Goal: Task Accomplishment & Management: Manage account settings

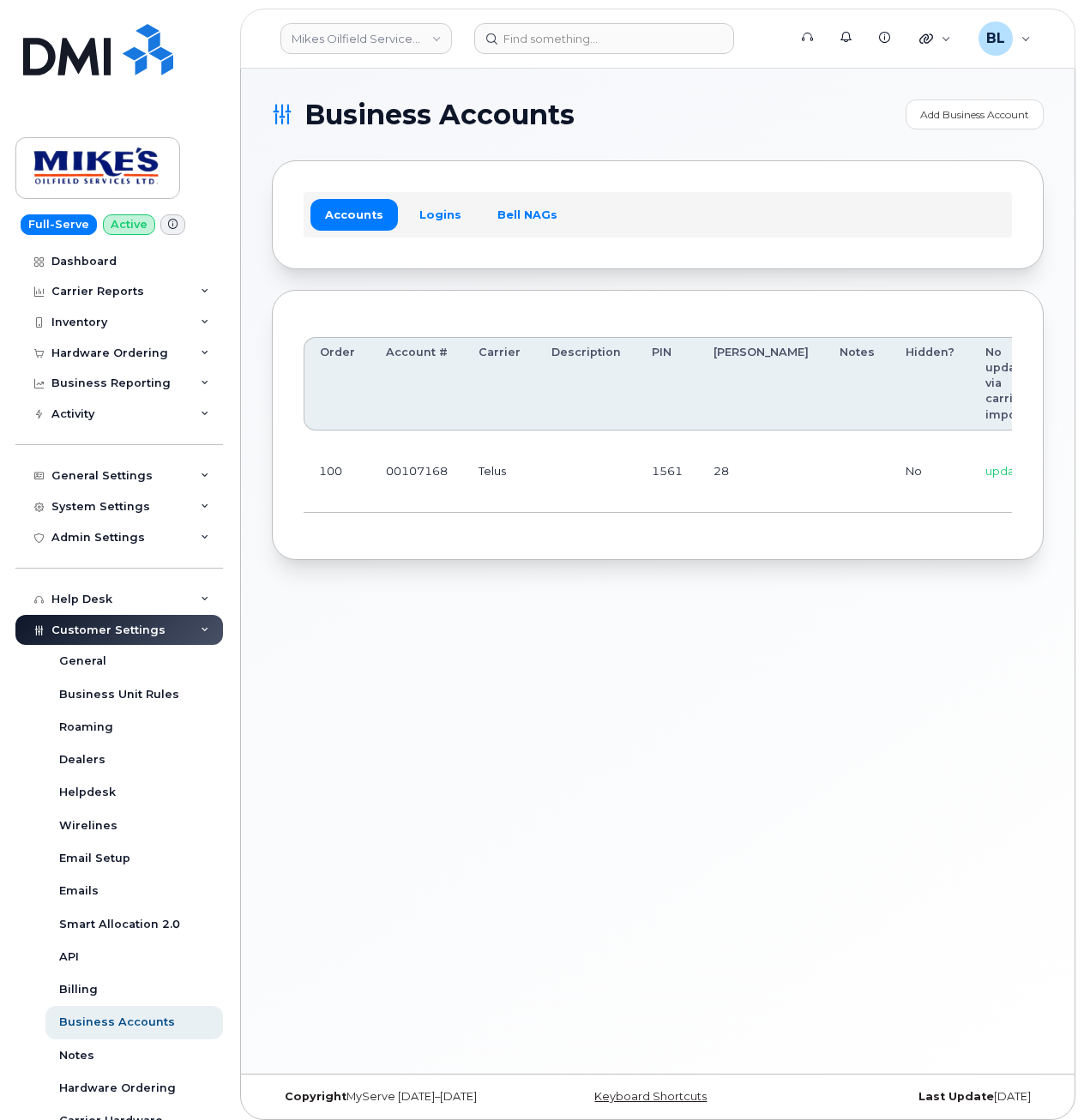
drag, startPoint x: 708, startPoint y: 719, endPoint x: 708, endPoint y: 708, distance: 11.0
click at [708, 715] on div "Business Accounts Add Business Account Accounts Logins Bell NAGs Order Account …" at bounding box center [657, 570] width 833 height 1004
click at [638, 582] on div "Business Accounts Add Business Account Accounts Logins Bell NAGs Order Account …" at bounding box center [657, 570] width 833 height 1004
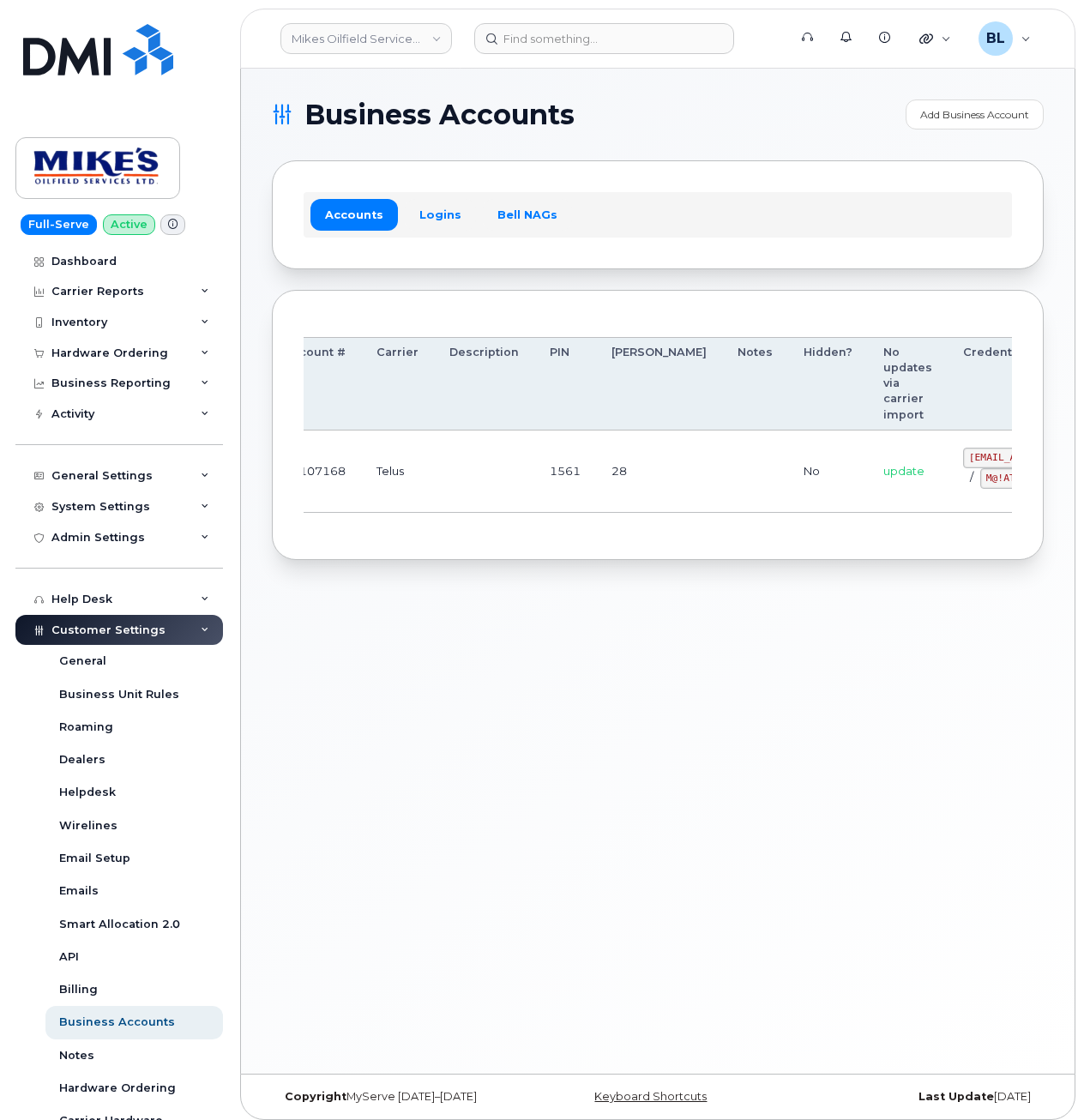
drag, startPoint x: 881, startPoint y: 456, endPoint x: 915, endPoint y: 467, distance: 35.7
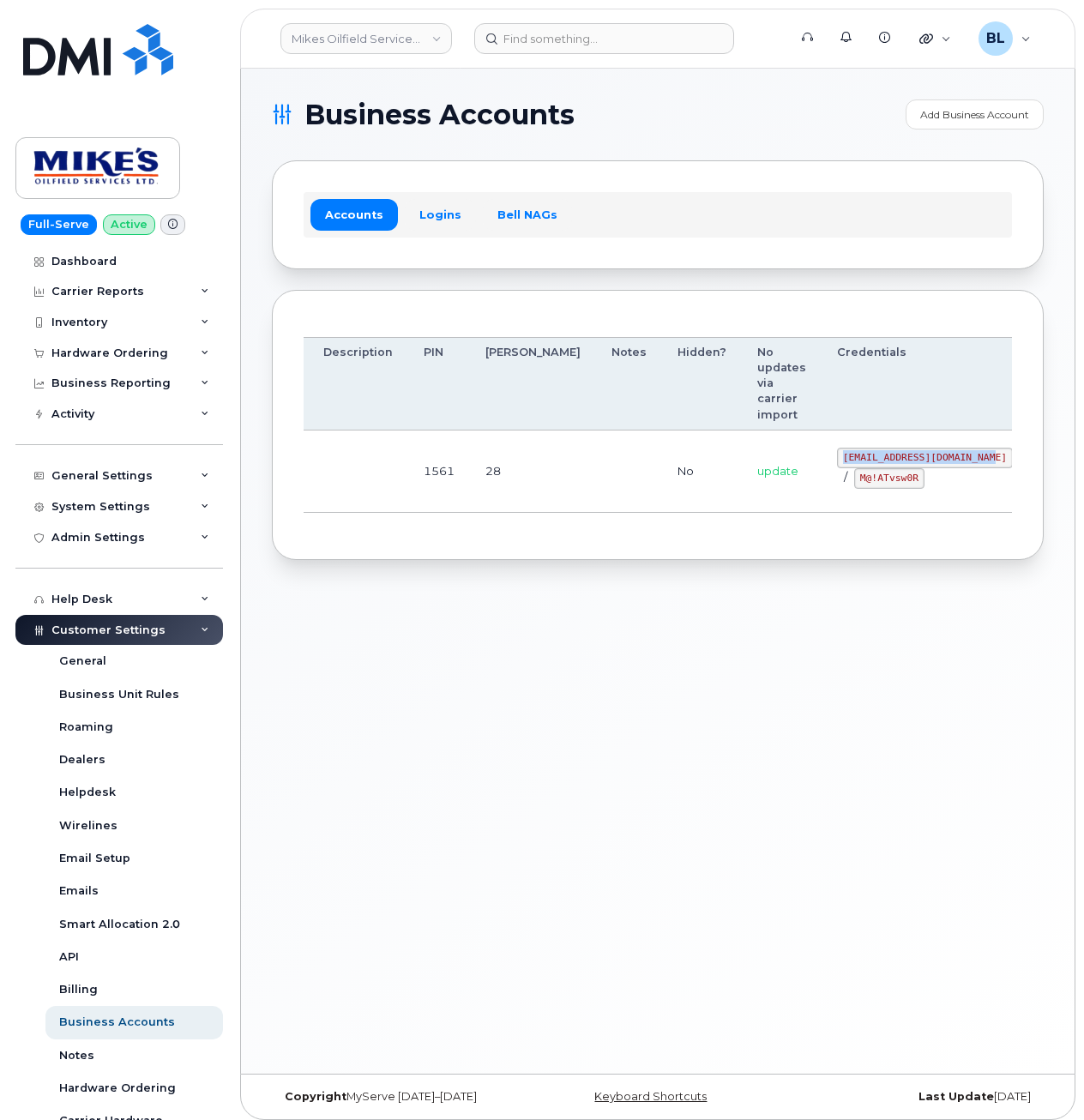
drag, startPoint x: 750, startPoint y: 450, endPoint x: 895, endPoint y: 458, distance: 145.2
click at [895, 458] on code "mikes.oilfield@outlook.com" at bounding box center [924, 458] width 175 height 21
copy code "mikes.oilfield@outlook.com"
drag, startPoint x: 553, startPoint y: 507, endPoint x: 710, endPoint y: 478, distance: 159.7
click at [596, 504] on td at bounding box center [629, 471] width 66 height 82
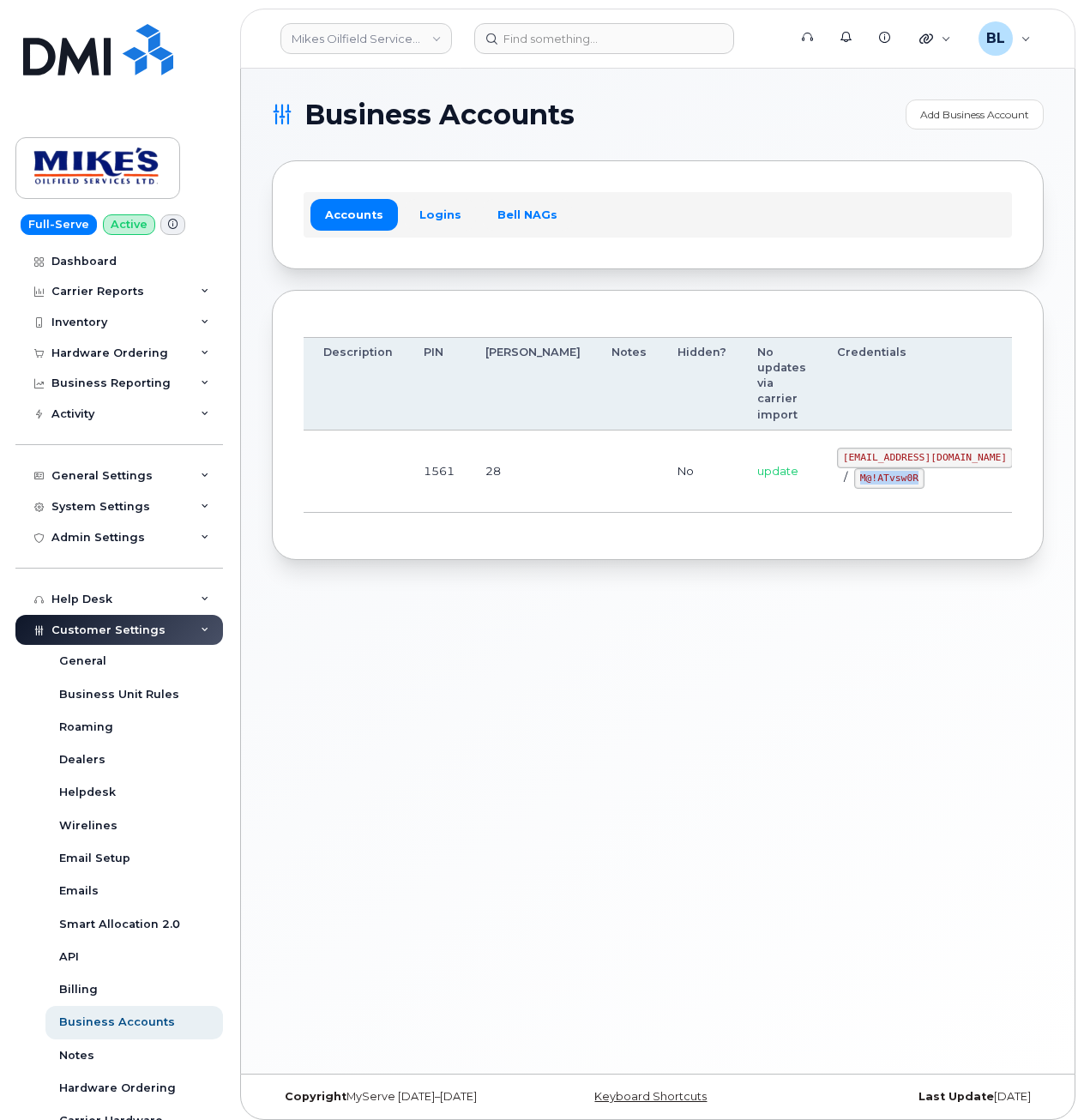
drag, startPoint x: 768, startPoint y: 484, endPoint x: 830, endPoint y: 480, distance: 62.1
click at [854, 480] on code "M@!ATvsw0R" at bounding box center [889, 479] width 70 height 21
copy code "M@!ATvsw0R"
drag, startPoint x: 524, startPoint y: 694, endPoint x: 630, endPoint y: 81, distance: 622.1
click at [524, 669] on div "Business Accounts Add Business Account Accounts Logins Bell NAGs Order Account …" at bounding box center [657, 570] width 833 height 1004
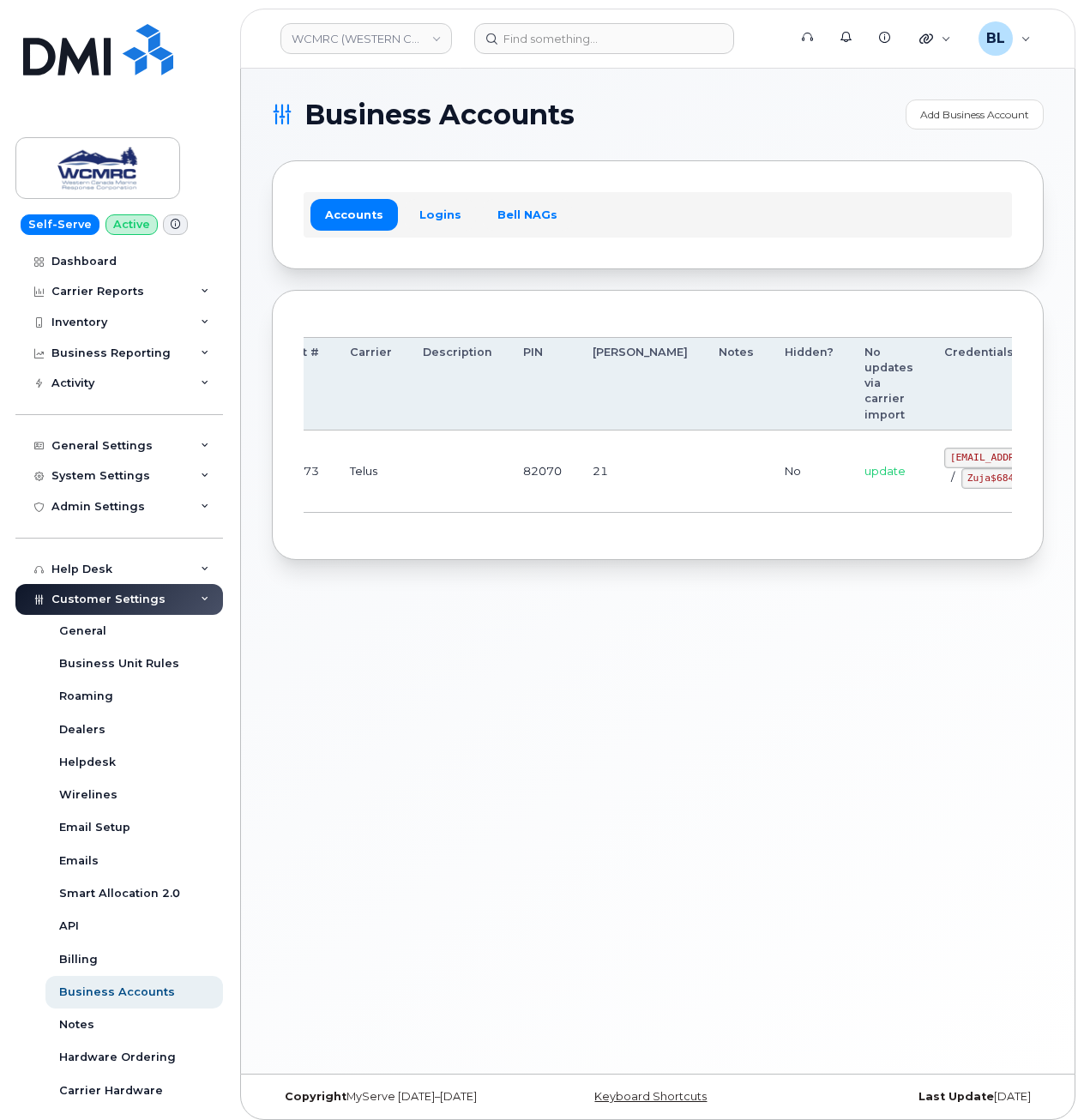
drag, startPoint x: 534, startPoint y: 479, endPoint x: 890, endPoint y: 494, distance: 356.3
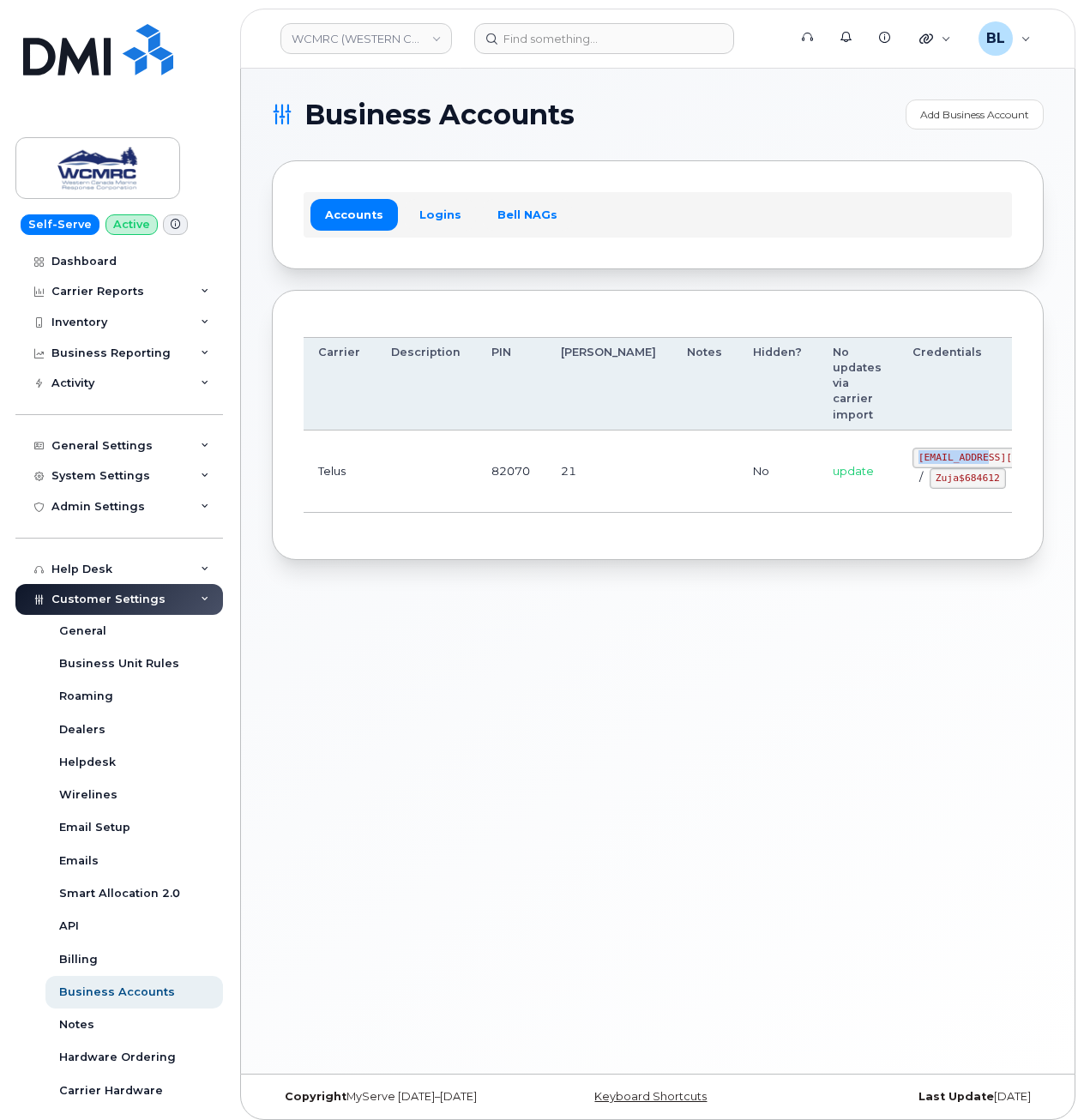
drag, startPoint x: 831, startPoint y: 453, endPoint x: 900, endPoint y: 457, distance: 69.1
click at [900, 457] on td "ap@wcmrc.com / Zuja$684612" at bounding box center [1000, 471] width 207 height 82
copy code "ap@wcmrc.com"
drag, startPoint x: 823, startPoint y: 490, endPoint x: 894, endPoint y: 497, distance: 71.3
click at [896, 497] on td "ap@wcmrc.com / Zuja$684612" at bounding box center [1000, 471] width 207 height 82
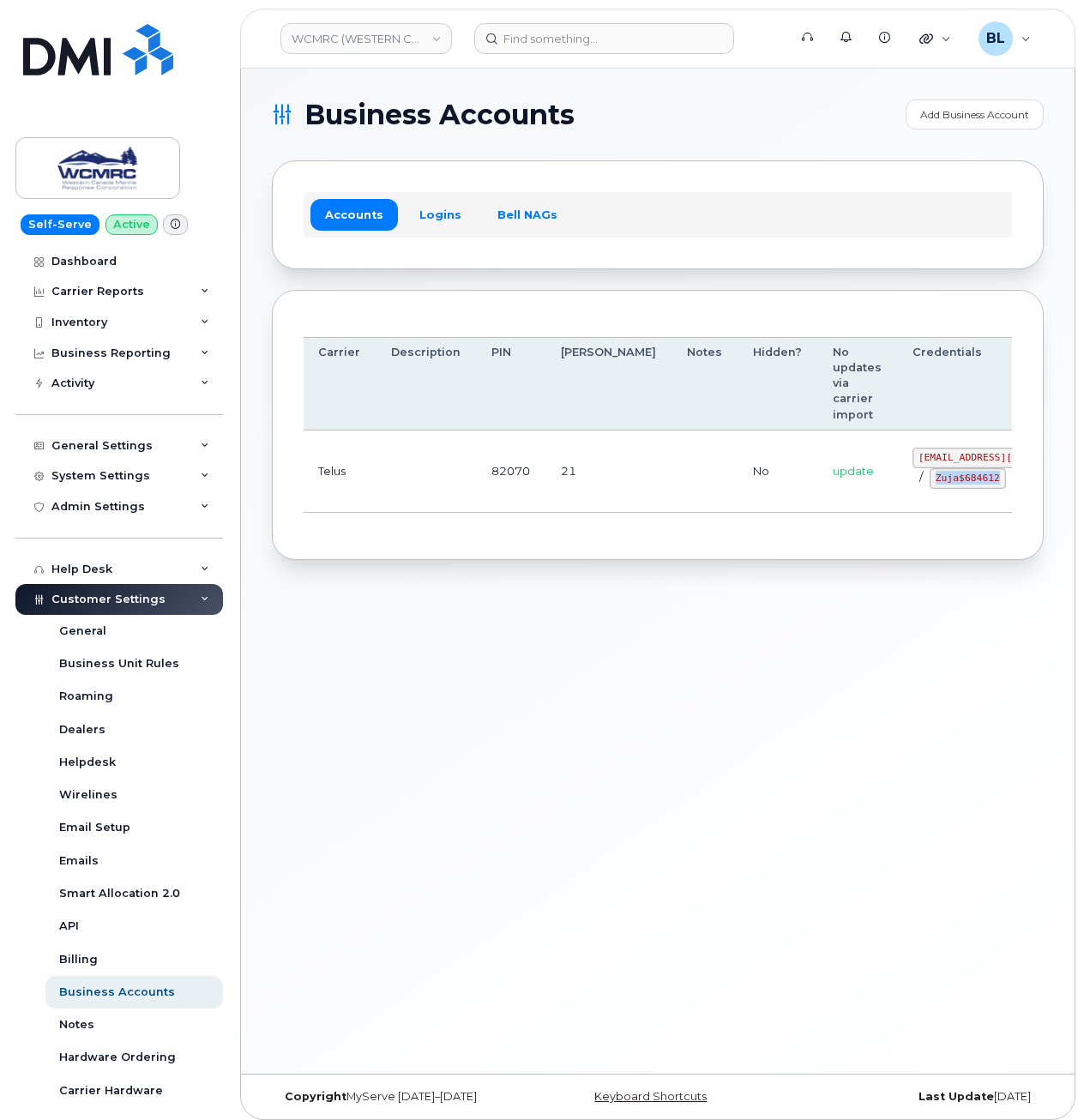
copy code "Zuja$684612"
click at [500, 843] on div "Business Accounts Add Business Account Accounts Logins Bell NAGs Order Account …" at bounding box center [657, 570] width 833 height 1004
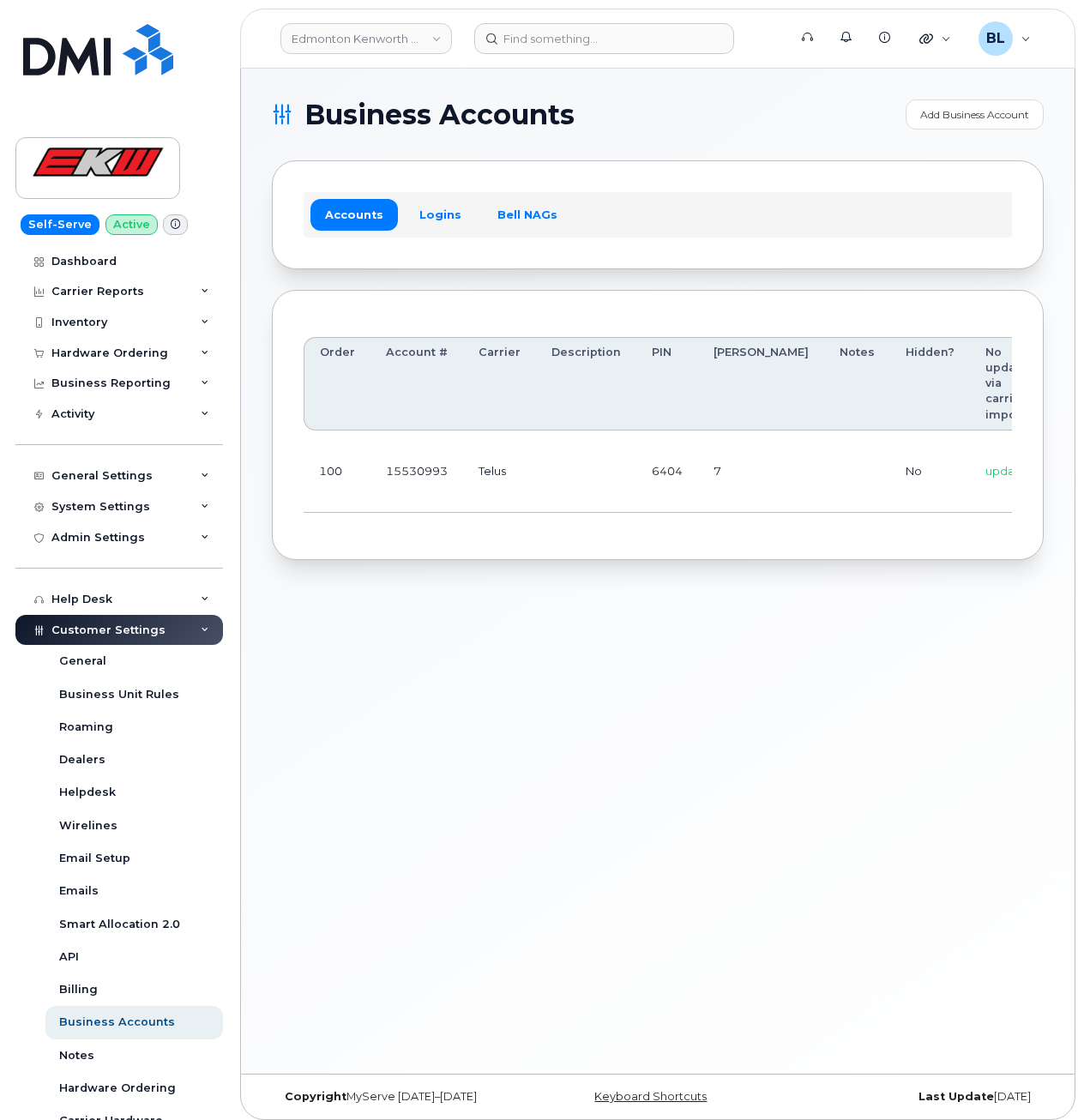
scroll to position [0, 142]
drag, startPoint x: 685, startPoint y: 470, endPoint x: 900, endPoint y: 481, distance: 215.3
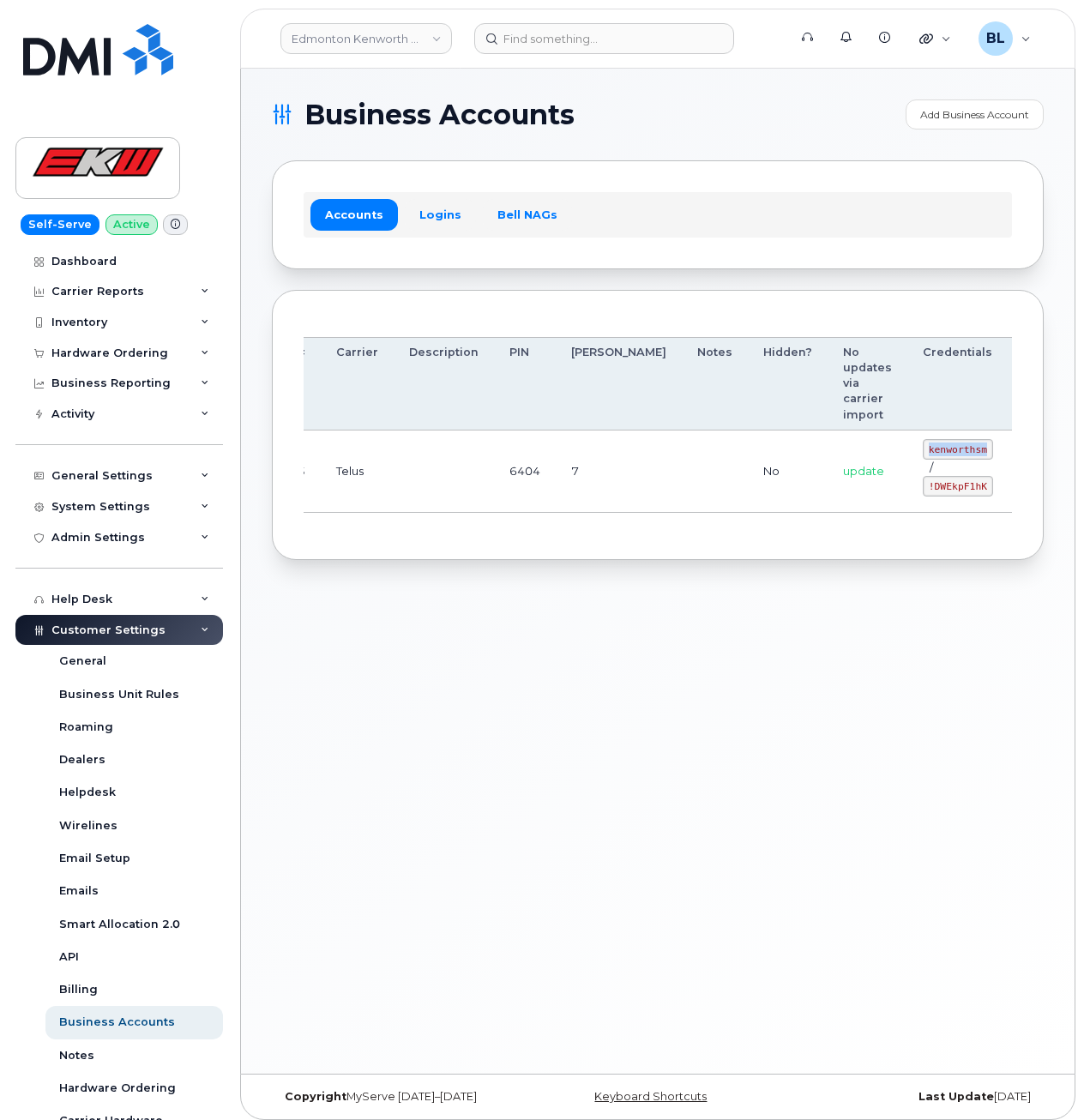
drag, startPoint x: 837, startPoint y: 444, endPoint x: 897, endPoint y: 452, distance: 60.5
click at [922, 452] on code "kenworthsm" at bounding box center [957, 449] width 70 height 21
copy code "kenworthsm"
drag, startPoint x: 840, startPoint y: 484, endPoint x: 893, endPoint y: 490, distance: 53.3
click at [922, 490] on code "!DWEkpF1hK" at bounding box center [957, 486] width 70 height 21
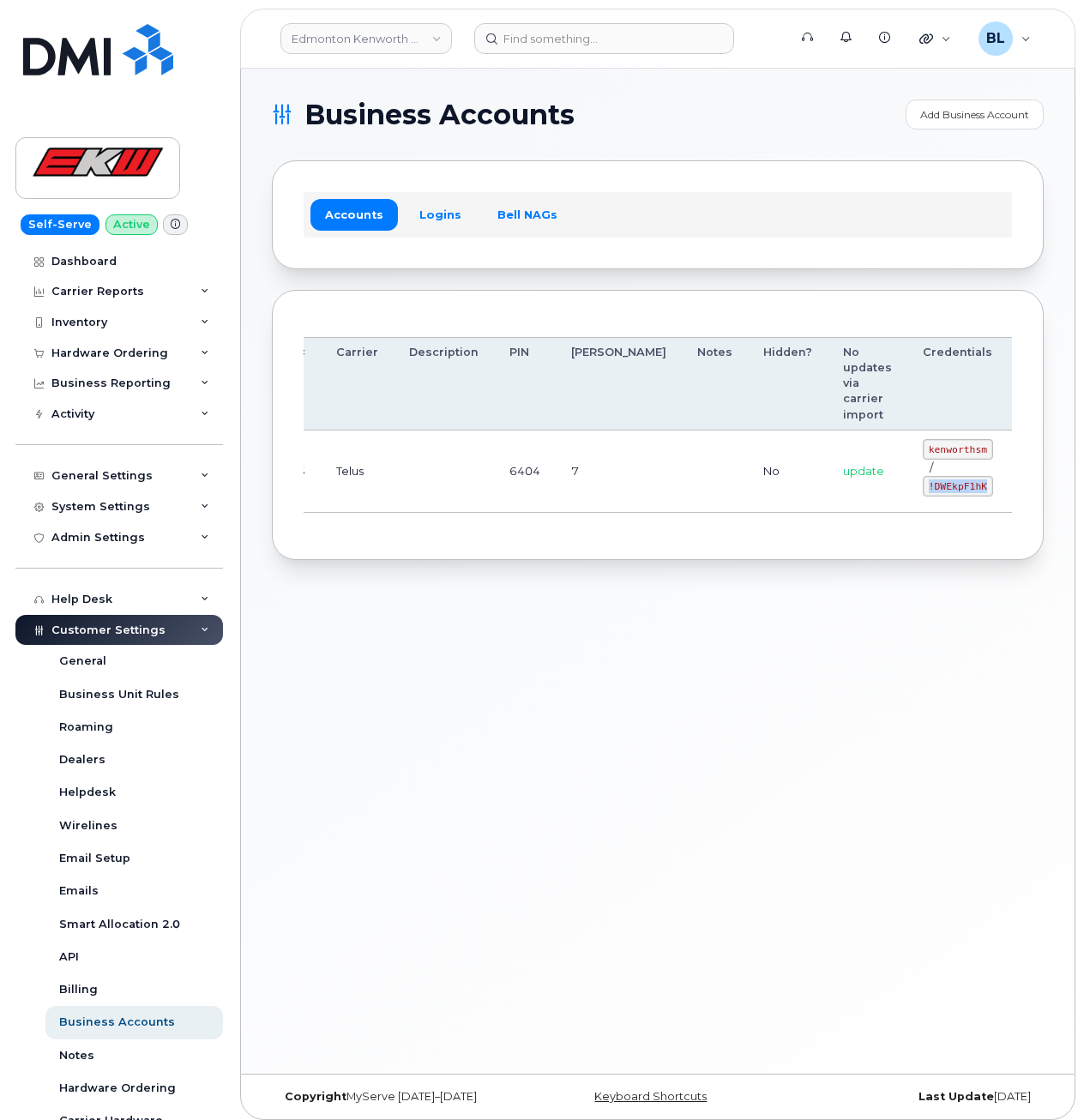
copy code "!DWEkpF1hK"
click at [584, 704] on div "Business Accounts Add Business Account Accounts Logins Bell NAGs Order Account …" at bounding box center [657, 570] width 833 height 1004
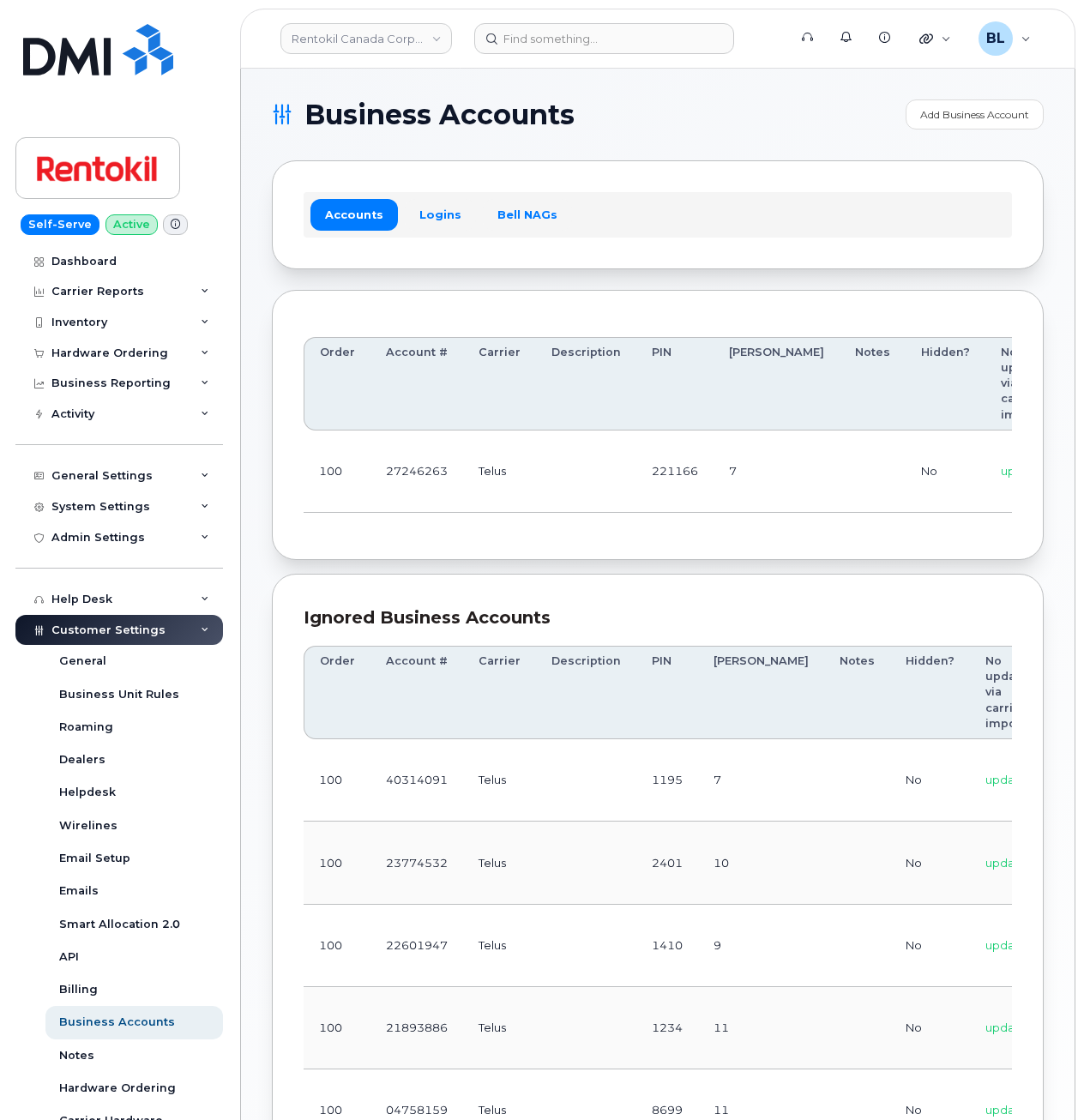
click at [380, 482] on td "27246263" at bounding box center [417, 471] width 93 height 82
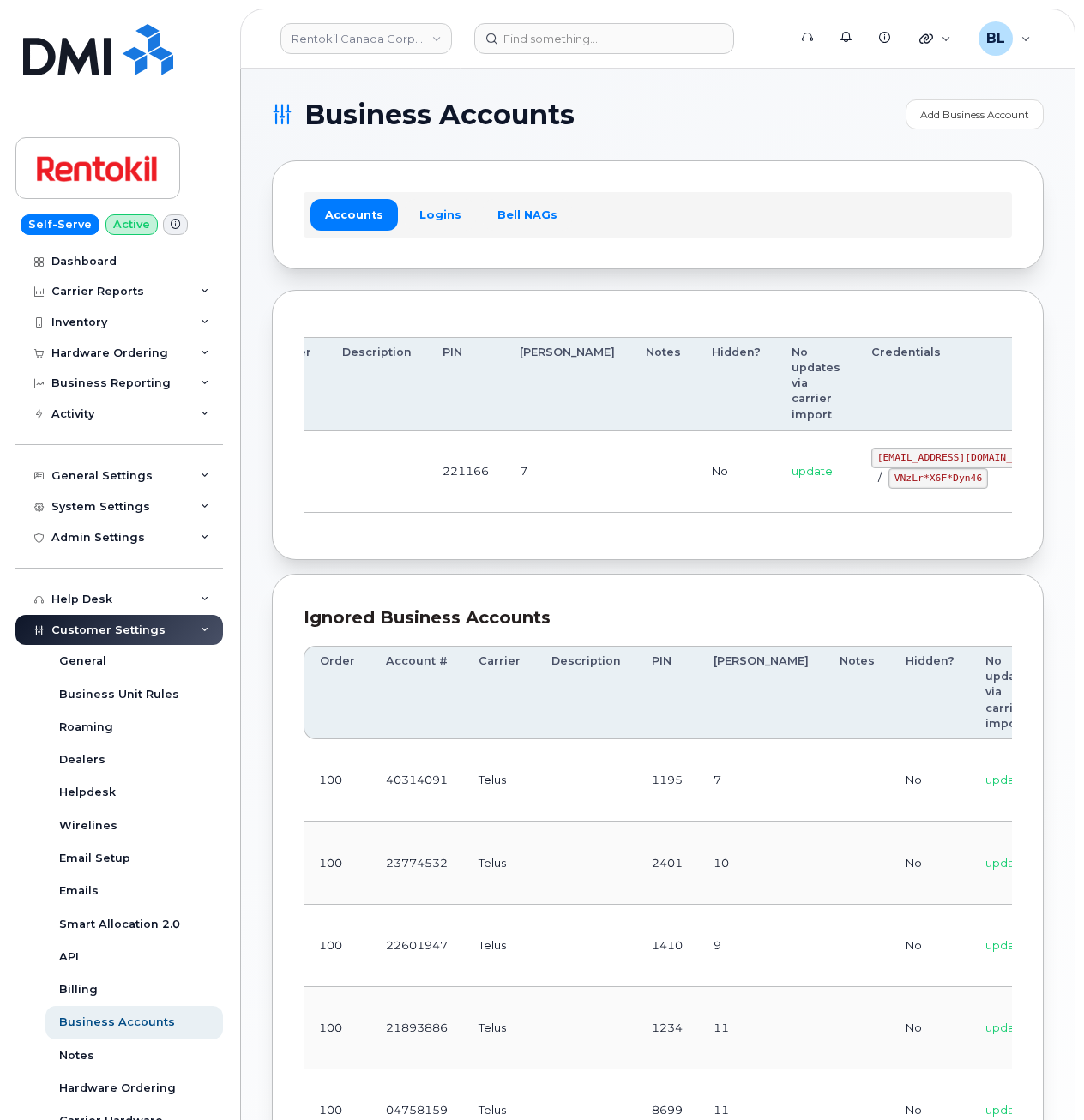
drag, startPoint x: 392, startPoint y: 469, endPoint x: 826, endPoint y: 442, distance: 434.8
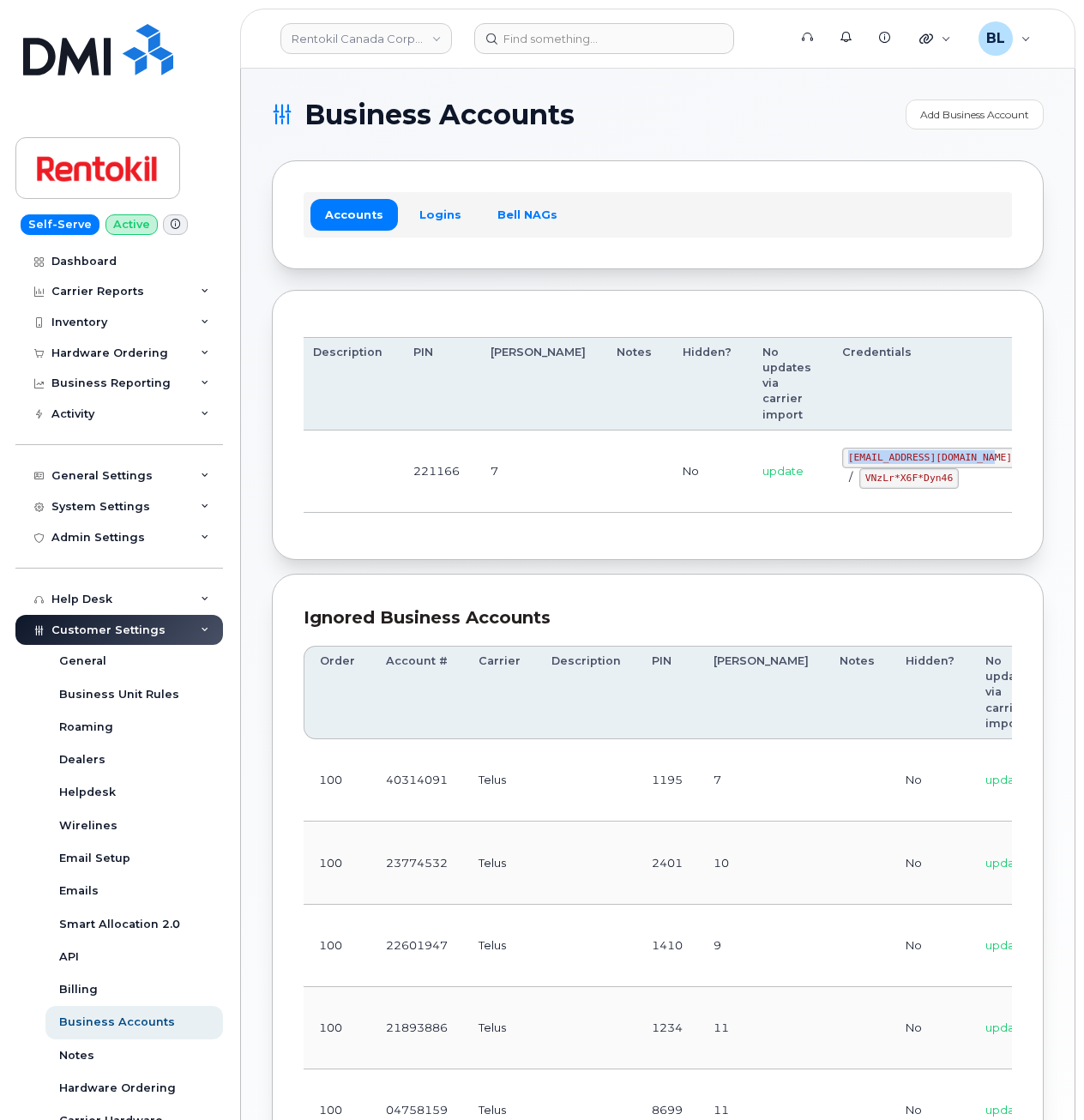
drag, startPoint x: 760, startPoint y: 458, endPoint x: 899, endPoint y: 462, distance: 139.1
click at [899, 462] on td "malorie.bell@rentokil.com / VNzLr*X6F*Dyn46" at bounding box center [930, 471] width 207 height 82
copy code "malorie.bell@rentokil.com"
drag, startPoint x: 415, startPoint y: 490, endPoint x: 424, endPoint y: 489, distance: 9.1
click at [417, 490] on td "221166" at bounding box center [436, 471] width 77 height 82
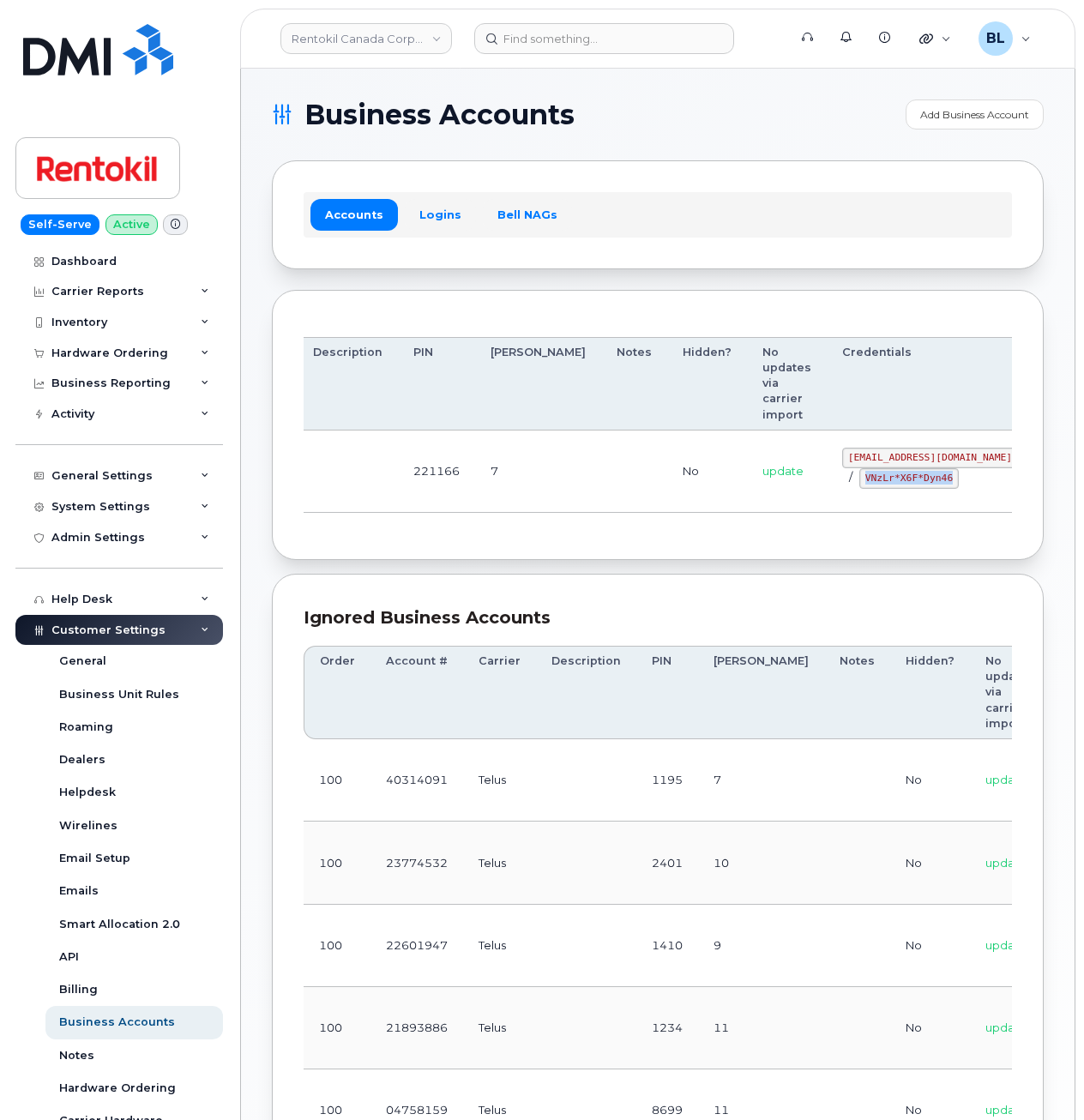
drag, startPoint x: 771, startPoint y: 478, endPoint x: 857, endPoint y: 487, distance: 86.5
click at [858, 487] on code "VNzLr*X6F*Dyn46" at bounding box center [908, 479] width 99 height 21
copy code "VNzLr*X6F*Dyn46"
drag, startPoint x: 504, startPoint y: 578, endPoint x: 537, endPoint y: 385, distance: 195.8
click at [508, 567] on section "Business Accounts Add Business Account Accounts Logins Bell NAGs Order Account …" at bounding box center [658, 772] width 771 height 1346
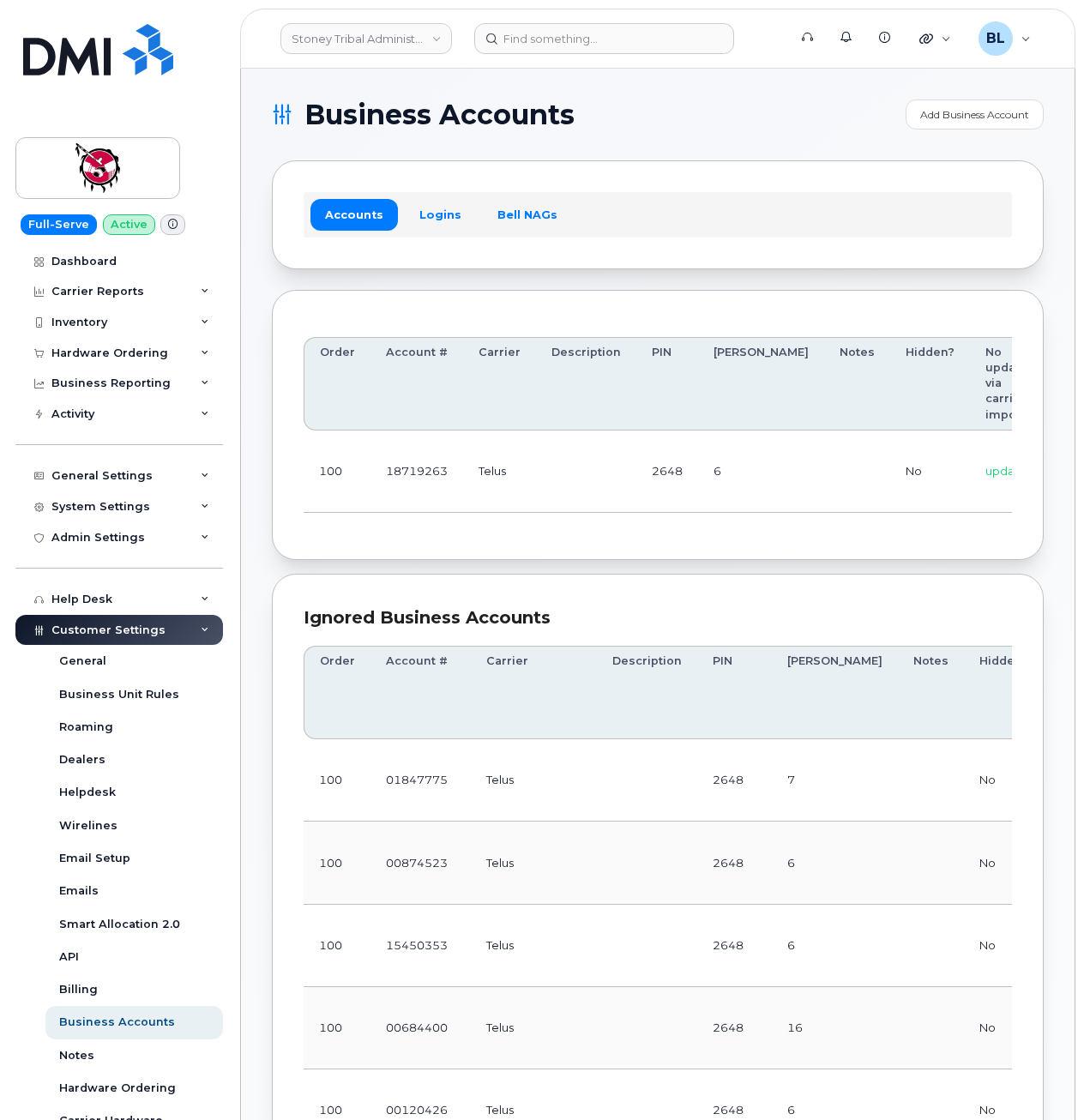
drag, startPoint x: 412, startPoint y: 523, endPoint x: 995, endPoint y: 500, distance: 583.5
drag, startPoint x: 751, startPoint y: 457, endPoint x: 1040, endPoint y: 445, distance: 289.2
drag, startPoint x: 813, startPoint y: 455, endPoint x: 894, endPoint y: 463, distance: 81.4
click at [895, 463] on code "18719263@sm.com" at bounding box center [983, 458] width 175 height 21
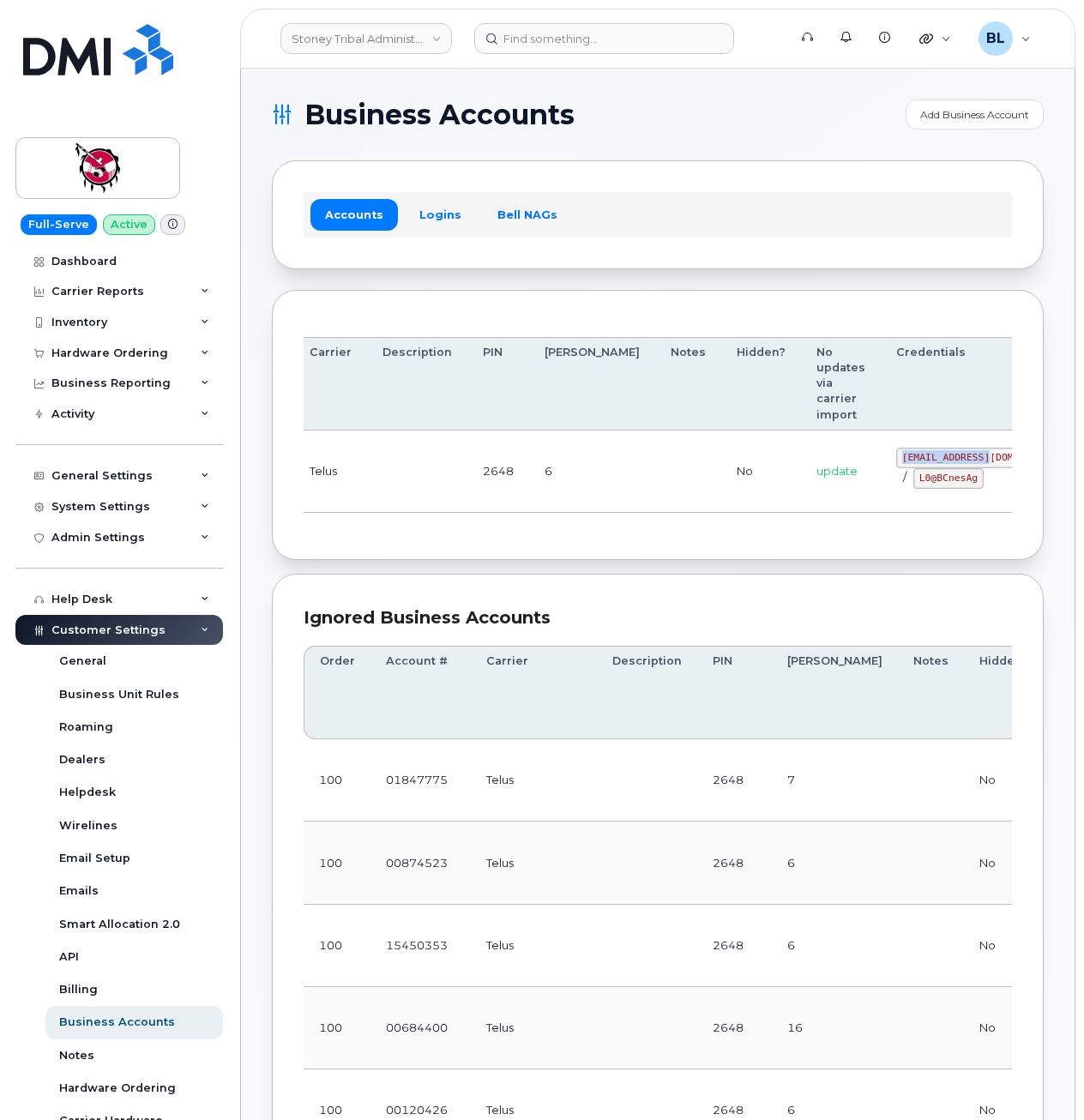
copy code "18719263@sm.com"
drag, startPoint x: 525, startPoint y: 506, endPoint x: 778, endPoint y: 484, distance: 254.0
click at [529, 504] on td "6" at bounding box center [591, 471] width 126 height 82
drag, startPoint x: 832, startPoint y: 474, endPoint x: 881, endPoint y: 487, distance: 50.7
click at [912, 487] on code "L0@BCnesAg" at bounding box center [948, 479] width 70 height 21
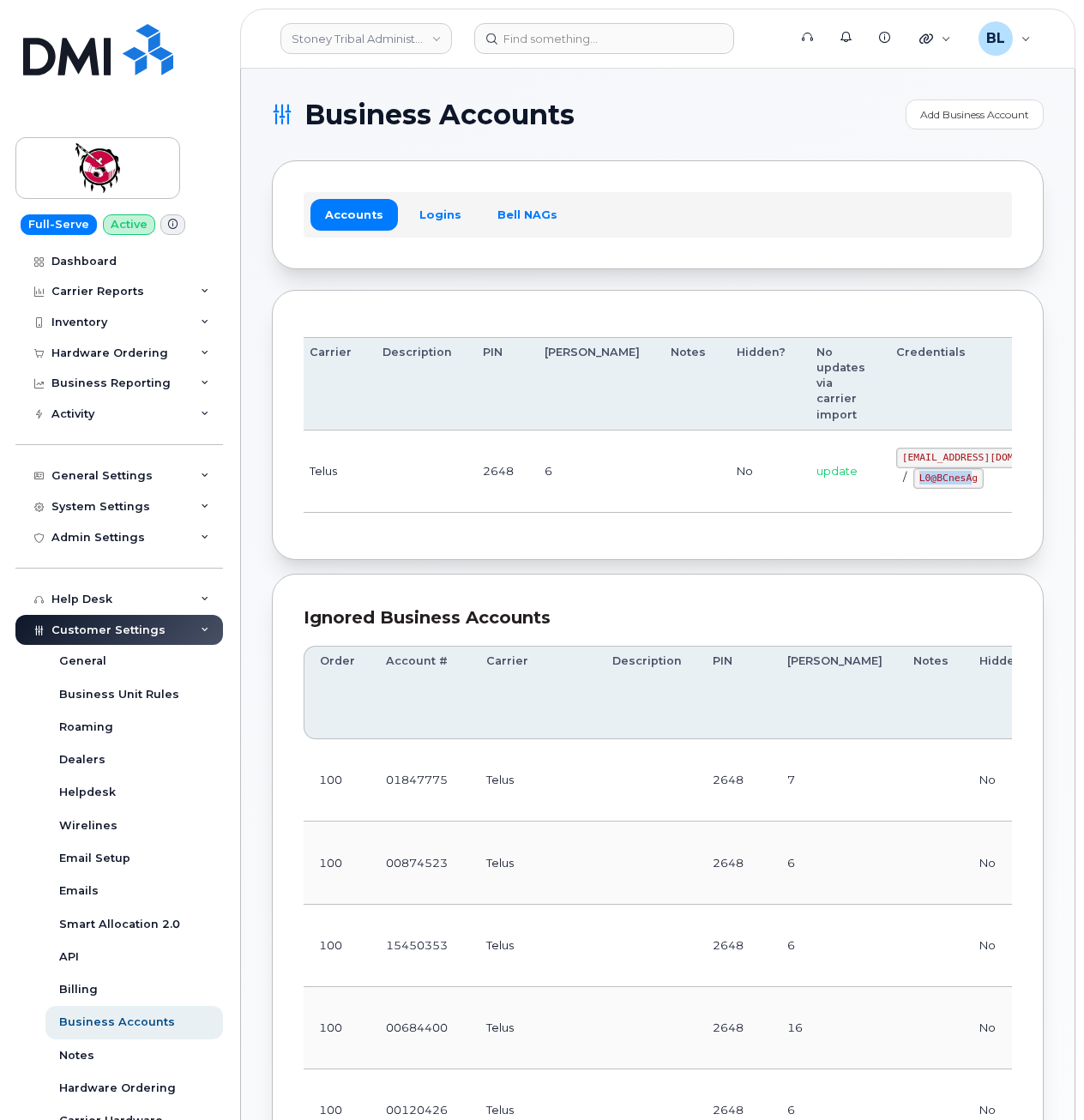
drag, startPoint x: 881, startPoint y: 487, endPoint x: 823, endPoint y: 491, distance: 58.1
click at [880, 491] on td "18719263@sm.com / L0@BCnesAg" at bounding box center [984, 471] width 207 height 82
click at [912, 480] on code "L0@BCnesAg" at bounding box center [948, 479] width 70 height 21
drag, startPoint x: 832, startPoint y: 480, endPoint x: 887, endPoint y: 480, distance: 55.0
click at [912, 480] on code "L0@BCnesAg" at bounding box center [948, 479] width 70 height 21
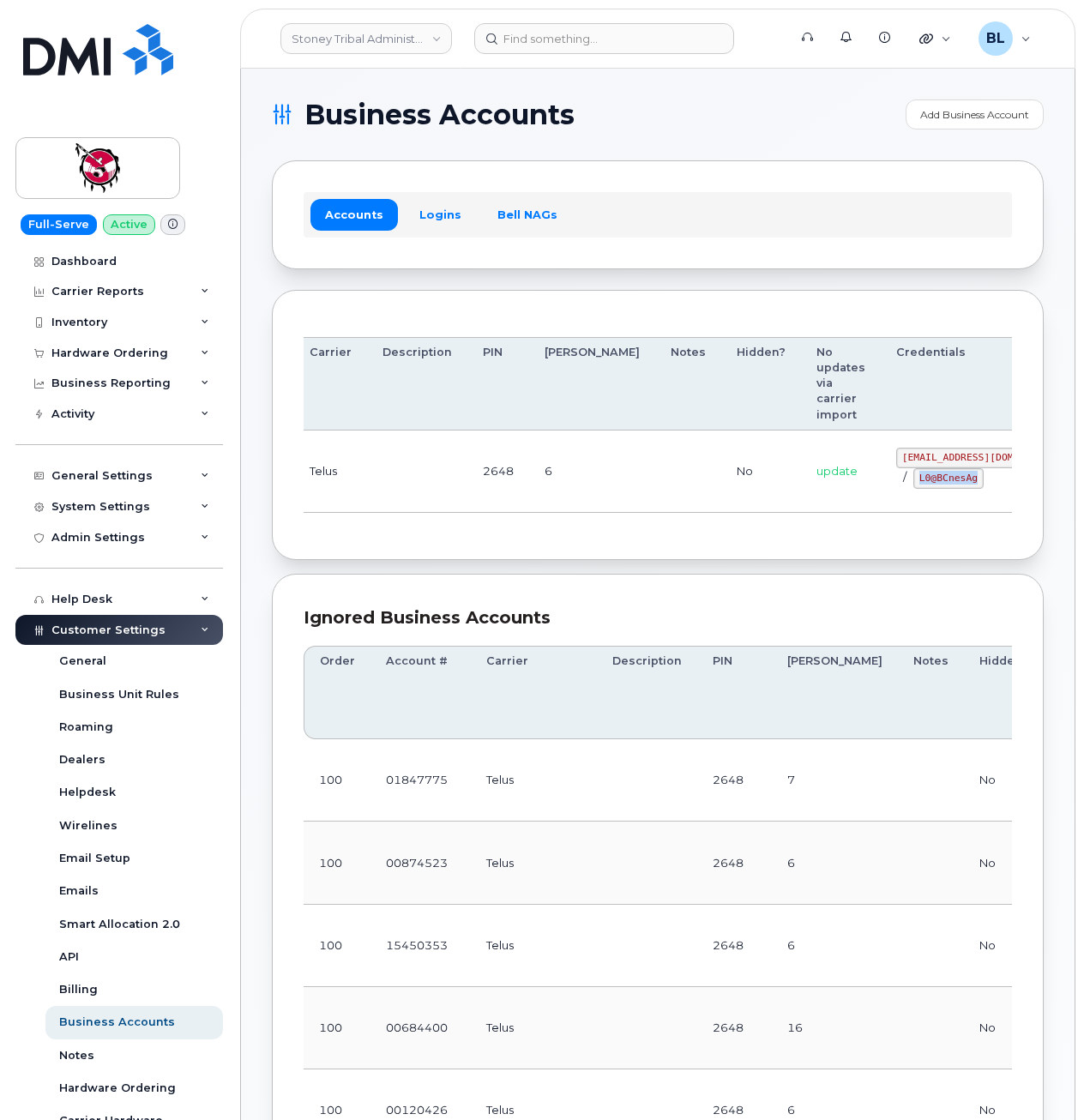
copy code "L0@BCnesAg"
drag, startPoint x: 539, startPoint y: 548, endPoint x: 563, endPoint y: 477, distance: 74.9
click at [538, 536] on div "Order Account # Carrier Description PIN Bill Day Notes Hidden? No updates via c…" at bounding box center [658, 425] width 771 height 271
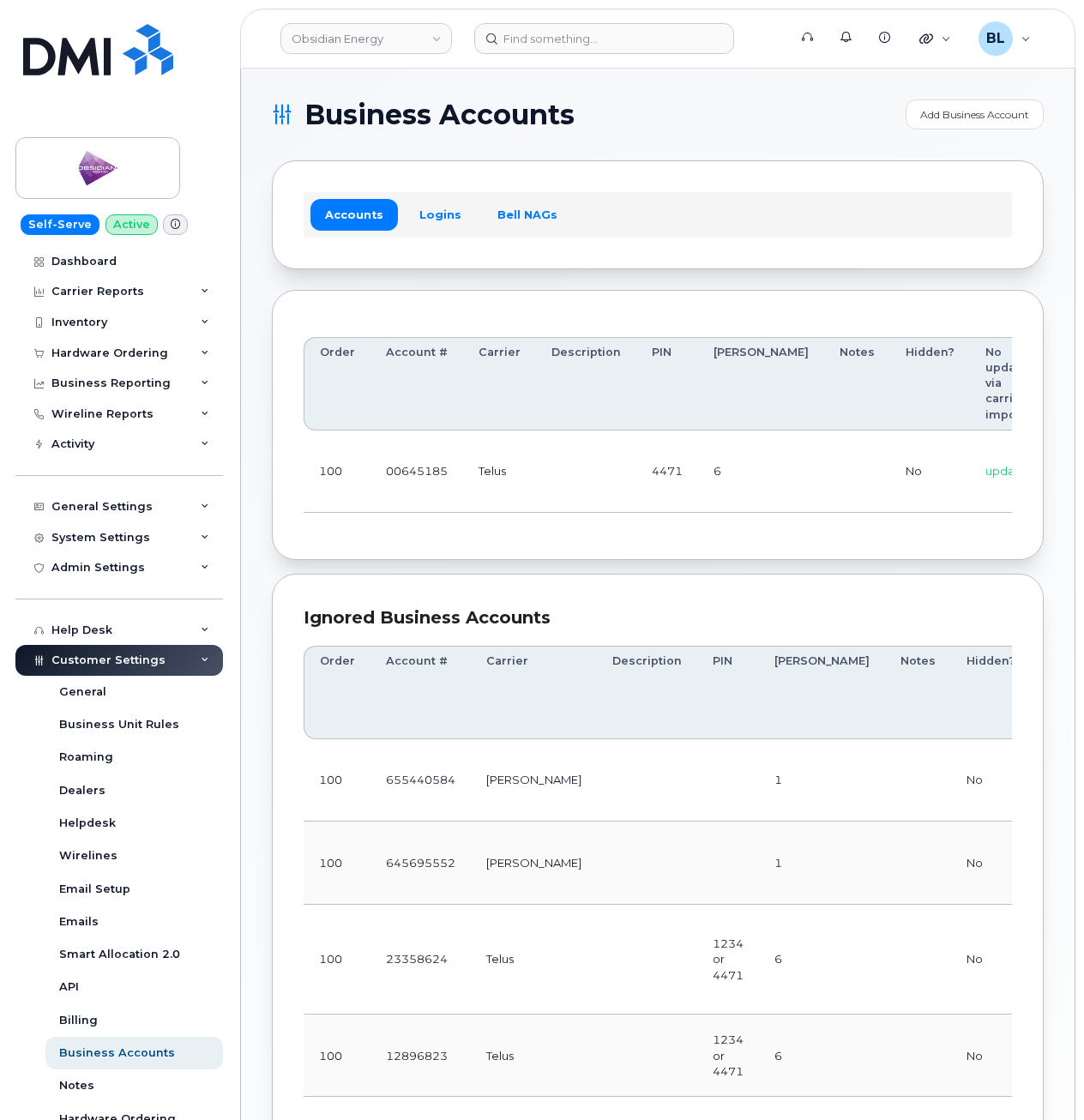
scroll to position [0, 202]
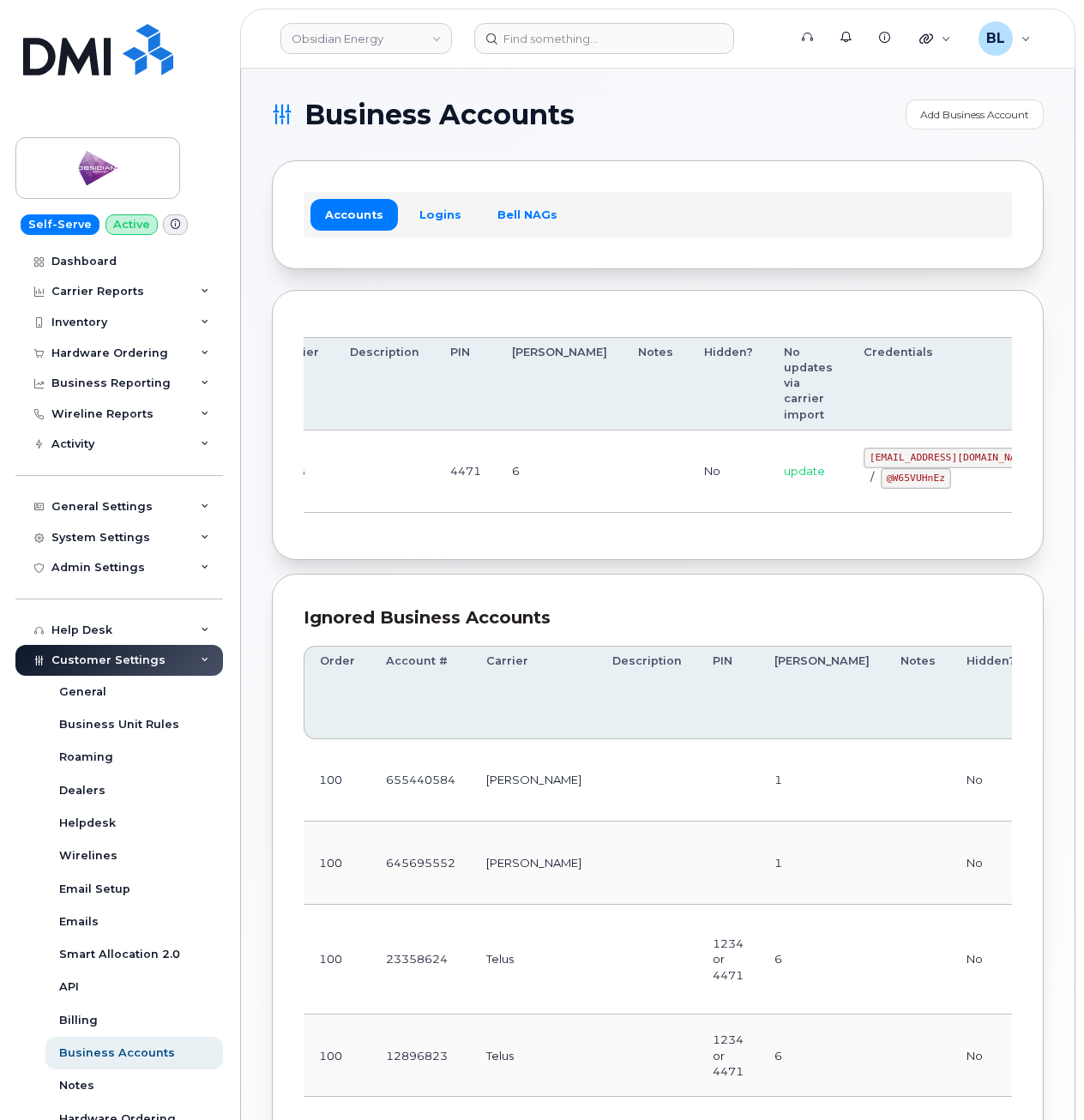
drag, startPoint x: 802, startPoint y: 461, endPoint x: 970, endPoint y: 479, distance: 169.0
drag, startPoint x: 776, startPoint y: 451, endPoint x: 897, endPoint y: 459, distance: 121.3
click at [897, 459] on code "[EMAIL_ADDRESS][DOMAIN_NAME]" at bounding box center [950, 458] width 175 height 21
copy code "[EMAIL_ADDRESS][DOMAIN_NAME]"
drag, startPoint x: 787, startPoint y: 483, endPoint x: 854, endPoint y: 477, distance: 67.3
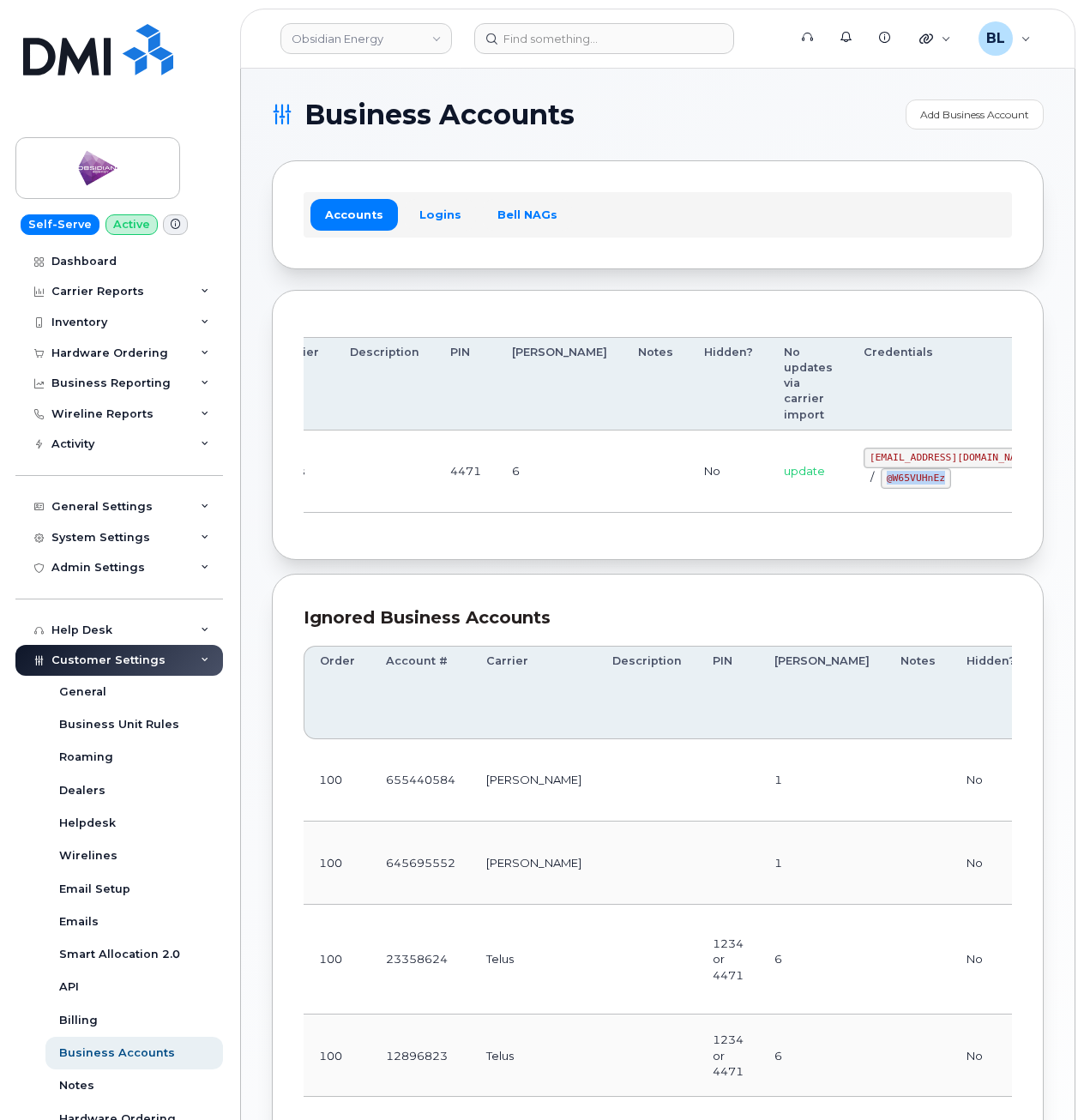
click at [863, 477] on div "[EMAIL_ADDRESS][DOMAIN_NAME] / @W65VUHnEz" at bounding box center [950, 467] width 175 height 41
copy code "@W65VUHnEz"
click at [497, 481] on td "6" at bounding box center [559, 471] width 126 height 82
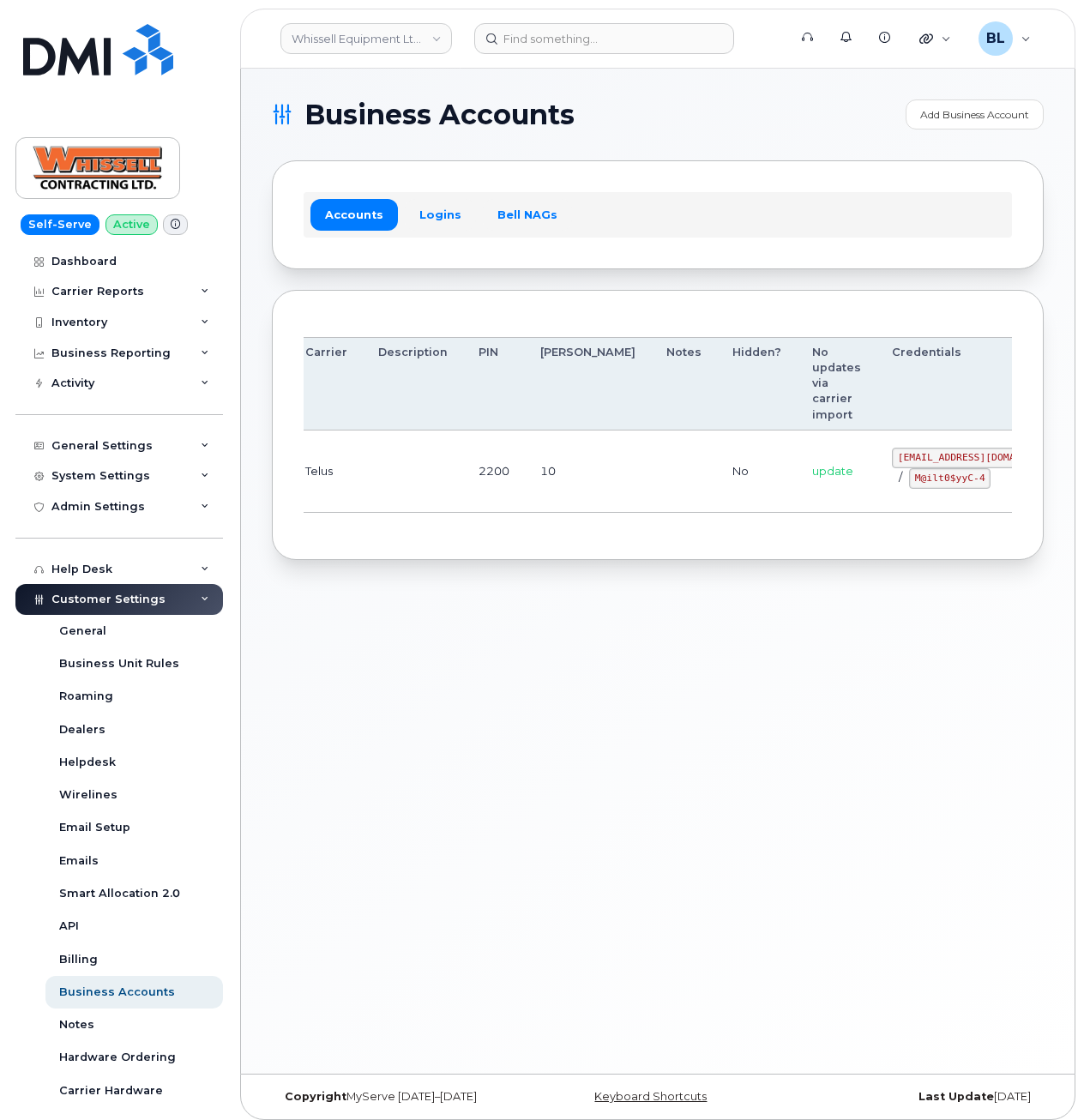
drag, startPoint x: 547, startPoint y: 468, endPoint x: 772, endPoint y: 465, distance: 225.0
drag, startPoint x: 786, startPoint y: 454, endPoint x: 896, endPoint y: 451, distance: 110.0
click at [896, 451] on code "itadmin@whissell.ca" at bounding box center [962, 458] width 175 height 21
copy code "itadmin@whissell.ca"
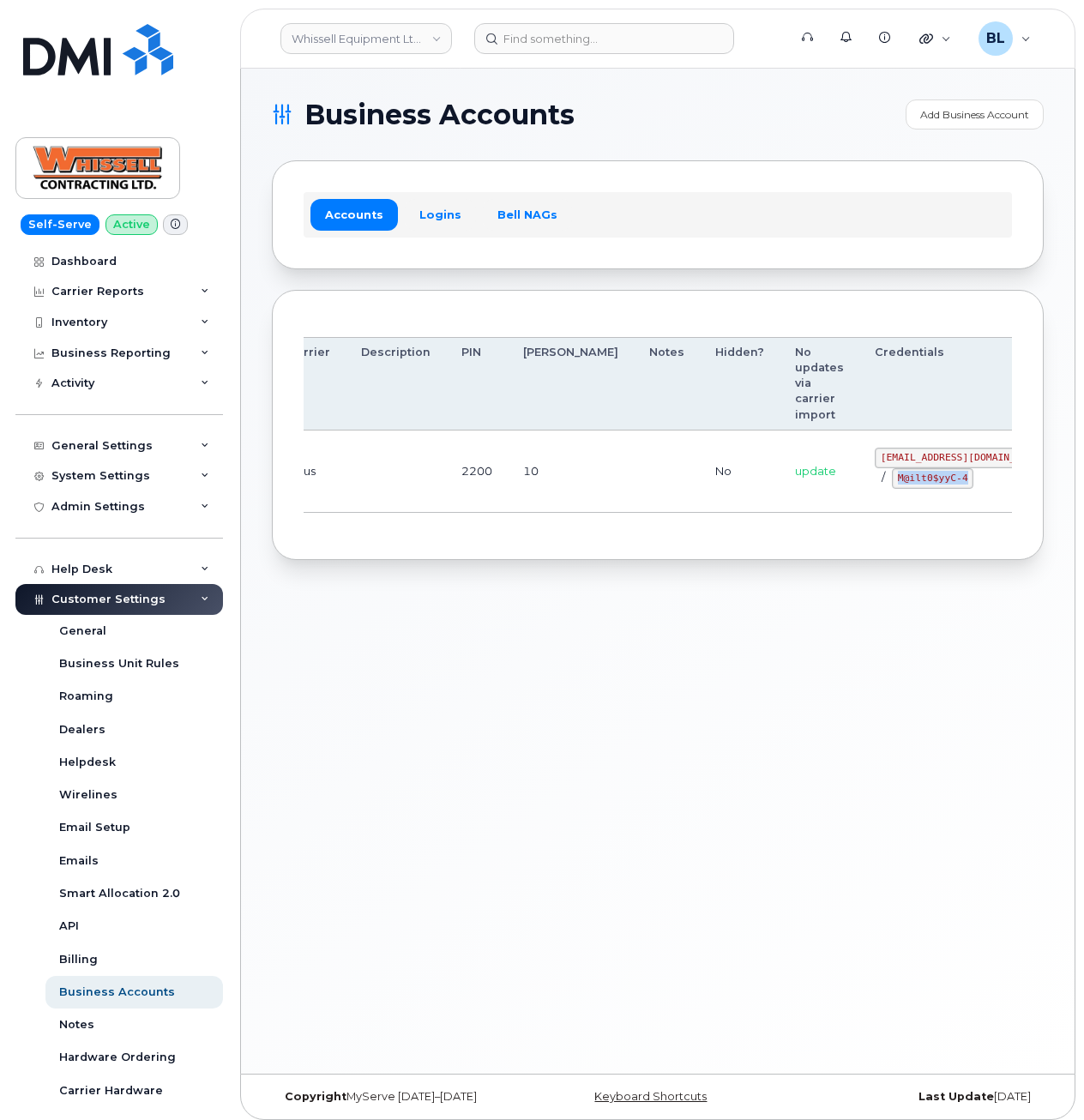
drag, startPoint x: 807, startPoint y: 481, endPoint x: 876, endPoint y: 481, distance: 69.0
click at [892, 481] on code "M@ilt0$yyC-4" at bounding box center [932, 479] width 81 height 21
copy code "M@ilt0$yyC-4"
click at [466, 494] on td "2200" at bounding box center [476, 471] width 62 height 82
drag, startPoint x: 606, startPoint y: 503, endPoint x: 741, endPoint y: 519, distance: 135.9
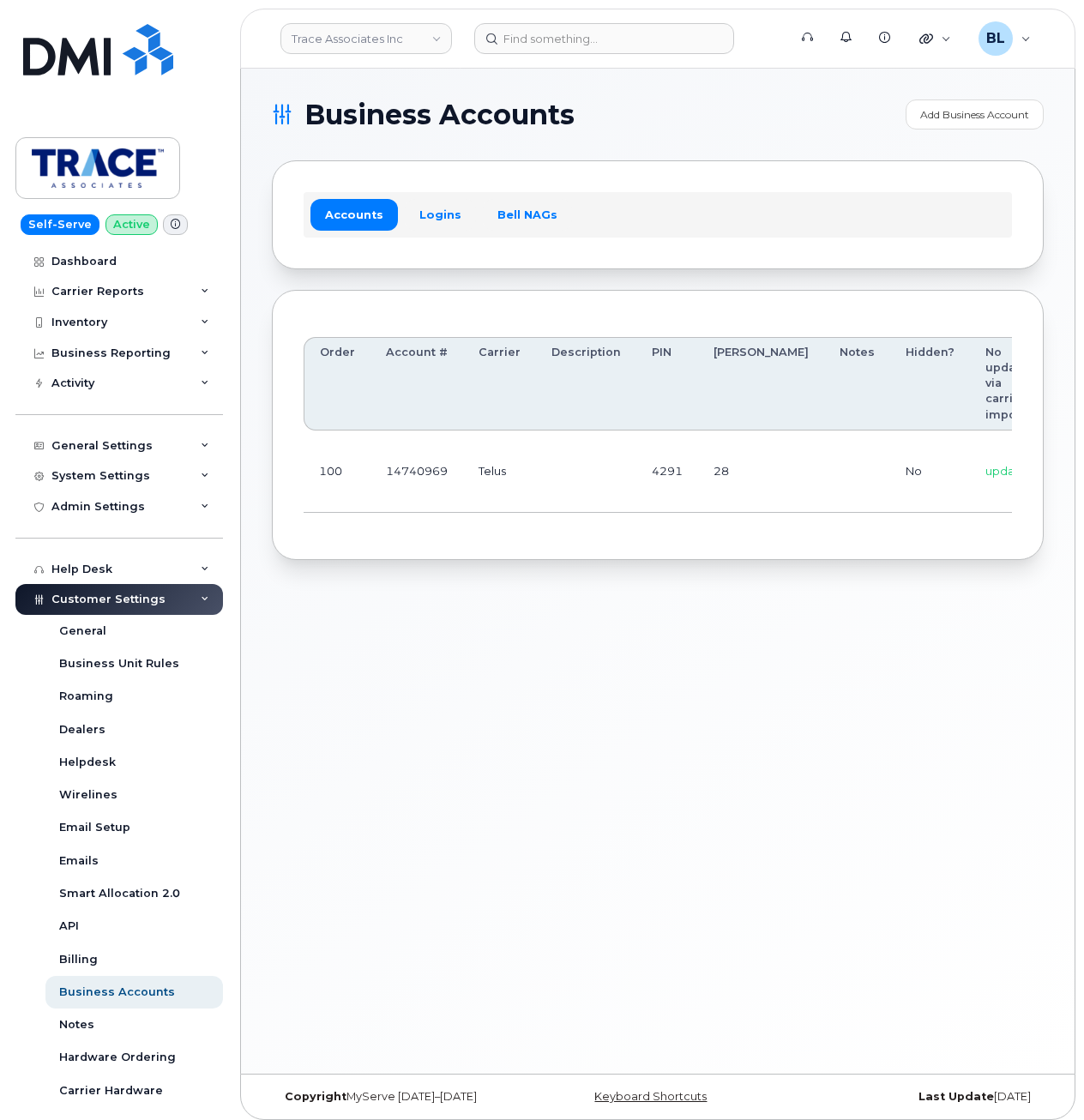
scroll to position [0, 174]
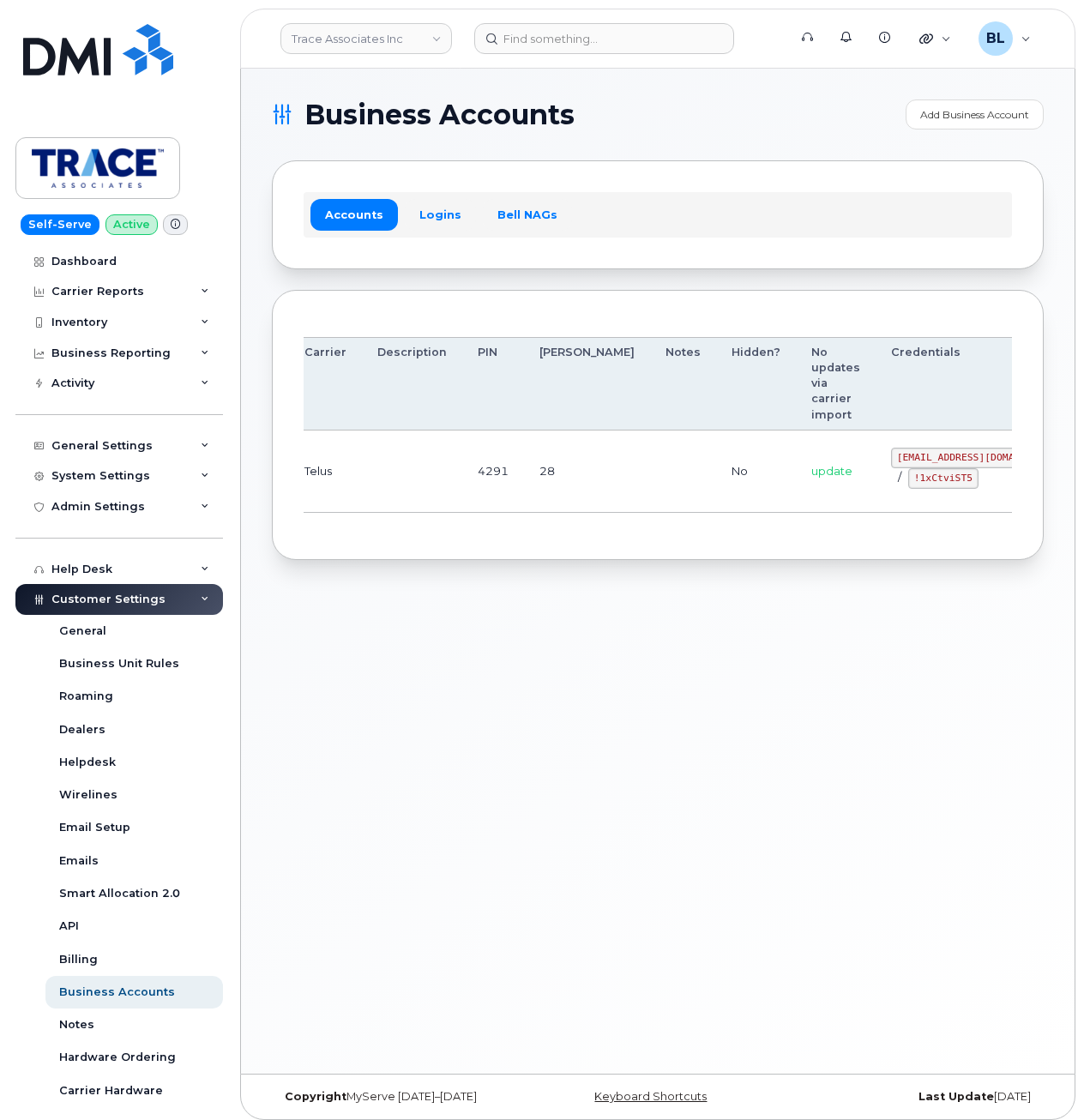
drag, startPoint x: 668, startPoint y: 455, endPoint x: 955, endPoint y: 498, distance: 290.2
drag, startPoint x: 855, startPoint y: 461, endPoint x: 896, endPoint y: 462, distance: 41.0
click at [896, 462] on code "trace@myserve.co" at bounding box center [978, 458] width 175 height 21
copy code "trace@myserve.co"
click at [891, 482] on div "trace@myserve.co / !1xCtviST5" at bounding box center [978, 467] width 175 height 41
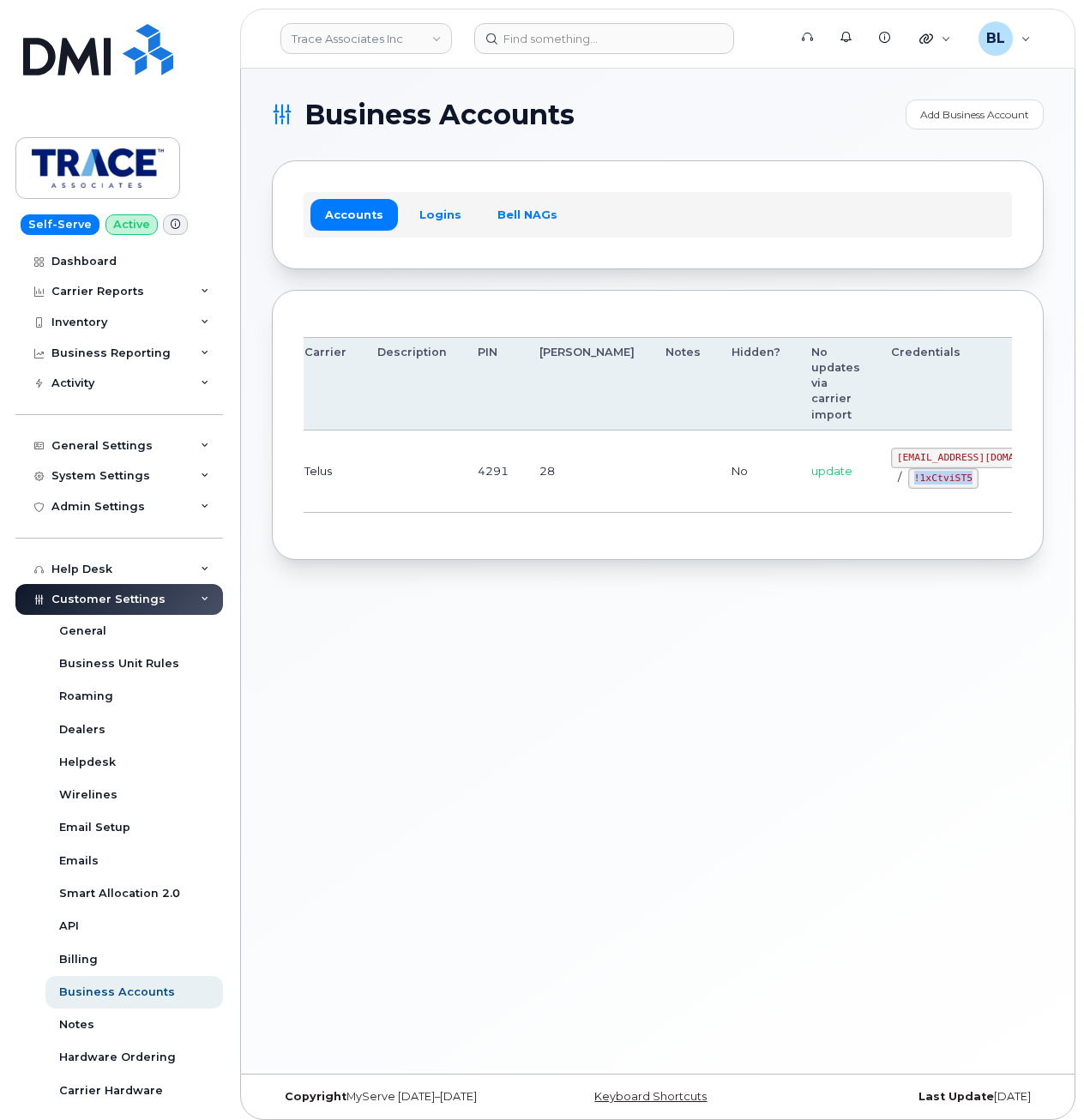
drag, startPoint x: 823, startPoint y: 478, endPoint x: 884, endPoint y: 481, distance: 61.1
click at [908, 481] on code "!1xCtviST5" at bounding box center [943, 479] width 70 height 21
copy code "!1xCtviST5"
click at [454, 563] on div "Business Accounts Add Business Account Accounts Logins Bell NAGs Order Account …" at bounding box center [657, 570] width 833 height 1004
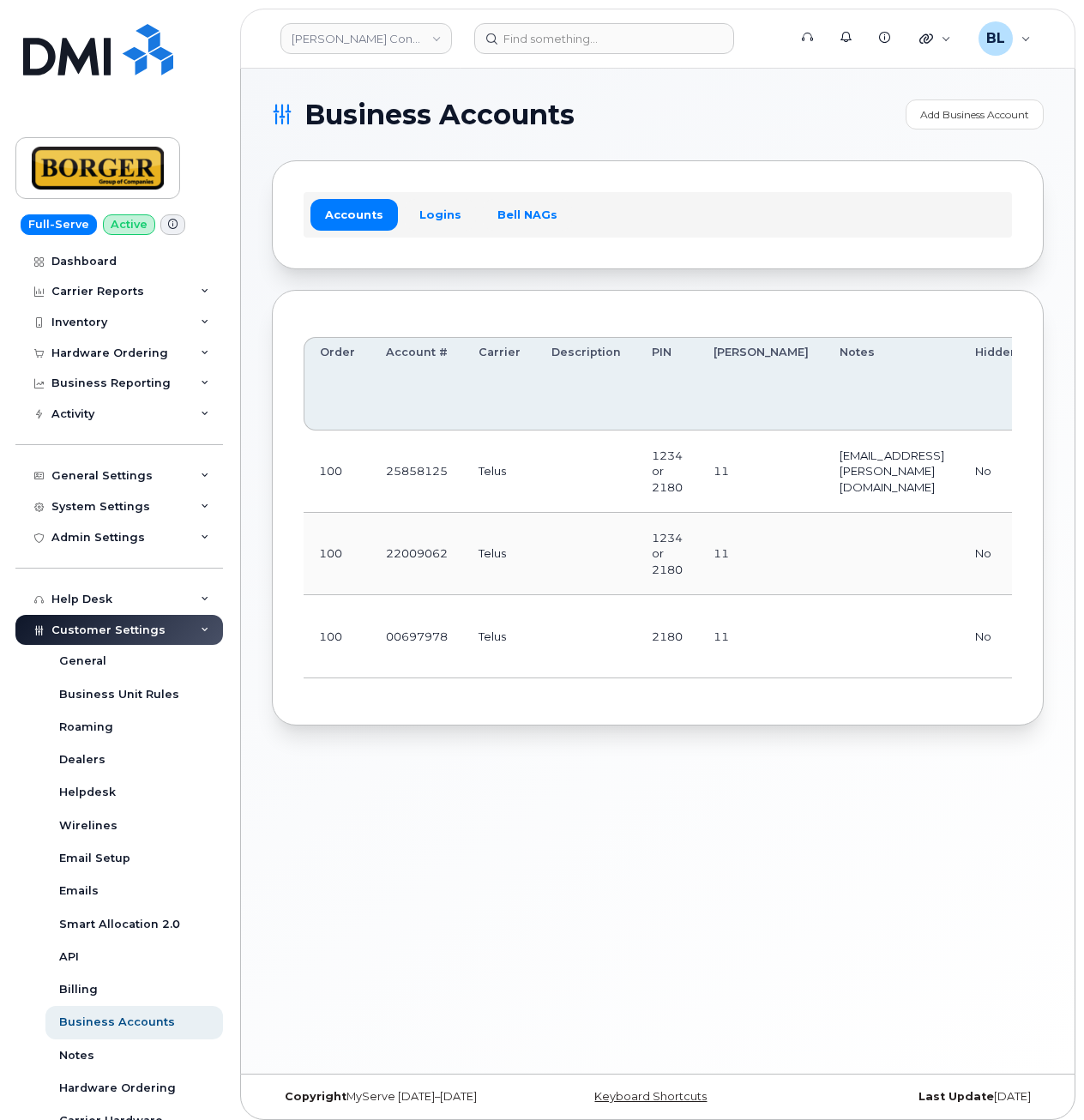
click at [513, 623] on td "Telus" at bounding box center [499, 636] width 73 height 82
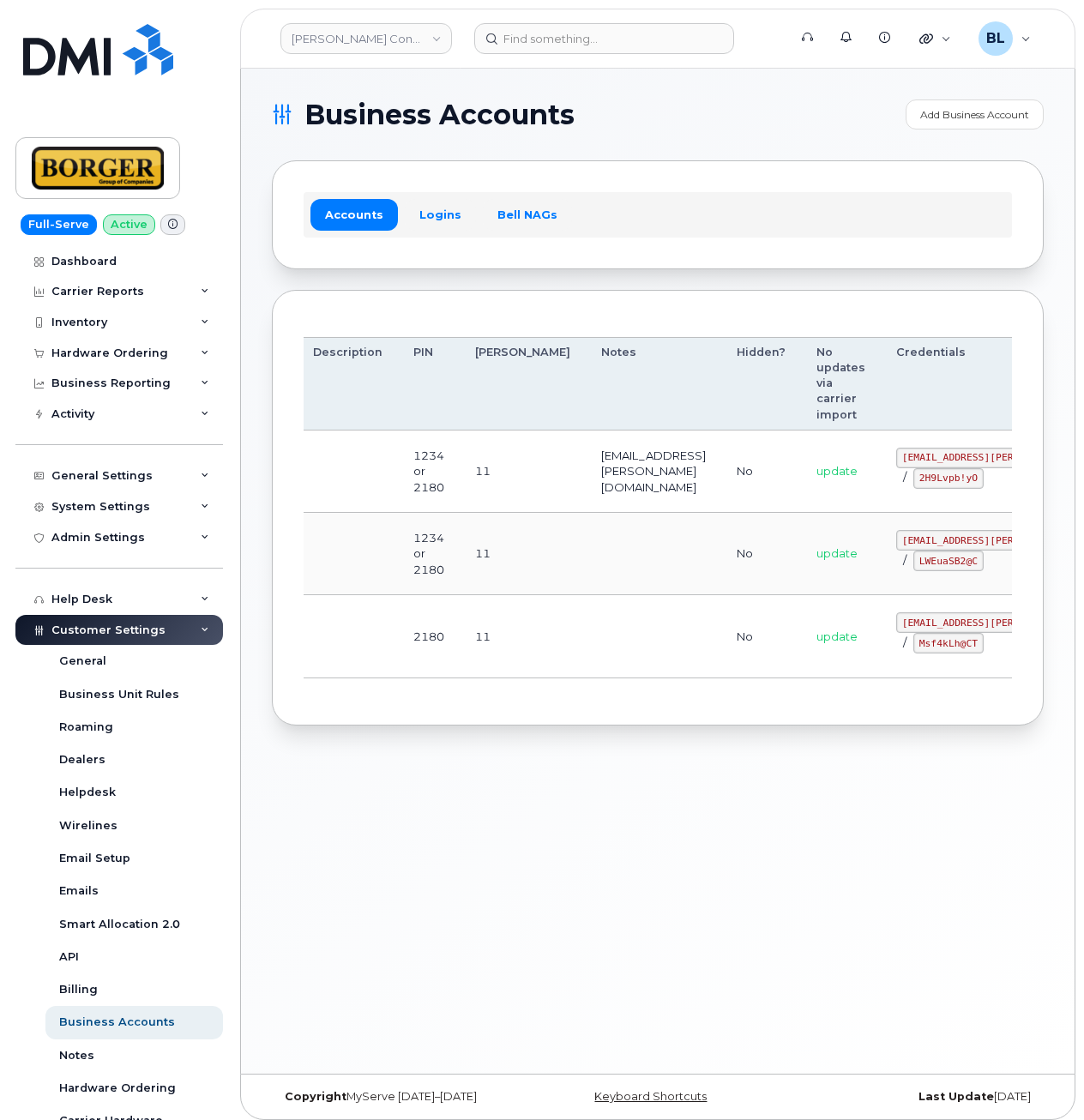
drag, startPoint x: 647, startPoint y: 552, endPoint x: 976, endPoint y: 545, distance: 329.1
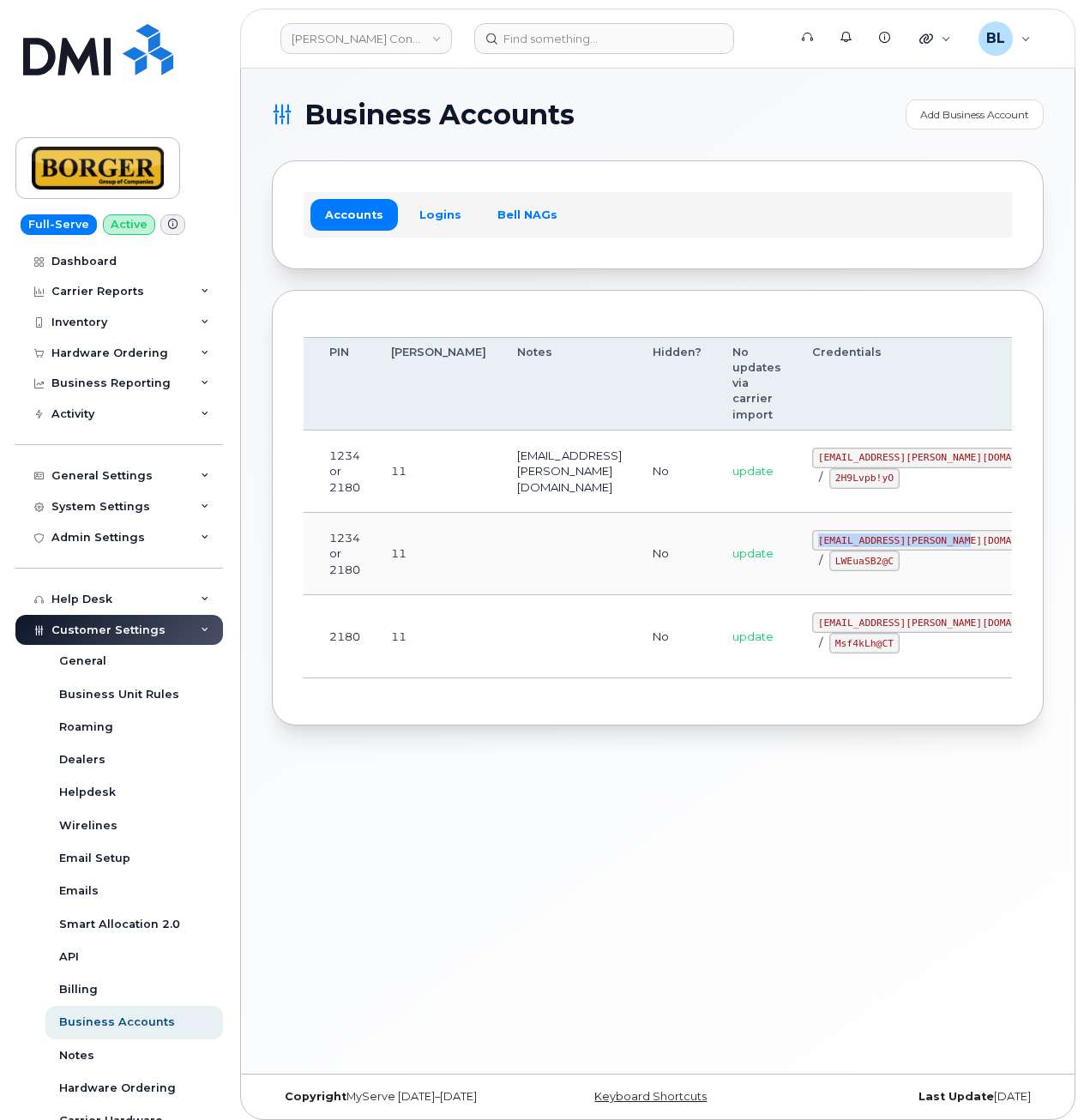
drag, startPoint x: 748, startPoint y: 538, endPoint x: 894, endPoint y: 548, distance: 146.3
click at [894, 548] on code "earthworksborger@borger.ca" at bounding box center [938, 540] width 252 height 21
copy code "earthworksborger@borger.ca"
drag, startPoint x: 376, startPoint y: 692, endPoint x: 391, endPoint y: 675, distance: 22.7
click at [386, 679] on div "Order Account # Carrier Description PIN Bill Day Notes Hidden? No updates via c…" at bounding box center [657, 507] width 708 height 372
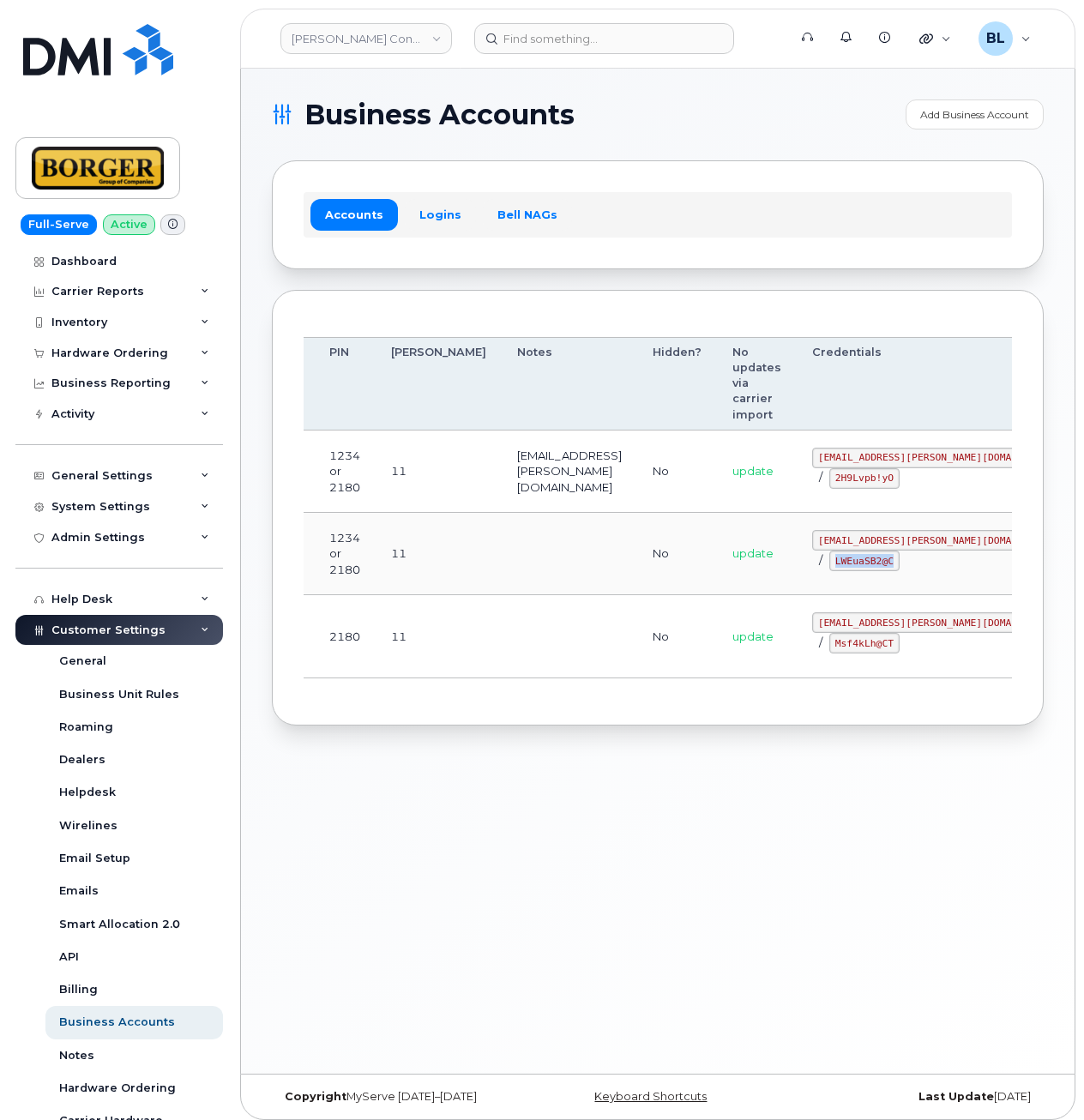
drag, startPoint x: 763, startPoint y: 561, endPoint x: 825, endPoint y: 561, distance: 62.0
click at [825, 561] on div "earthworksborger@borger.ca / LWEuaSB2@C" at bounding box center [938, 550] width 252 height 41
copy code "LWEuaSB2@C"
click at [501, 672] on td at bounding box center [569, 636] width 136 height 82
drag, startPoint x: 750, startPoint y: 619, endPoint x: 855, endPoint y: 621, distance: 105.0
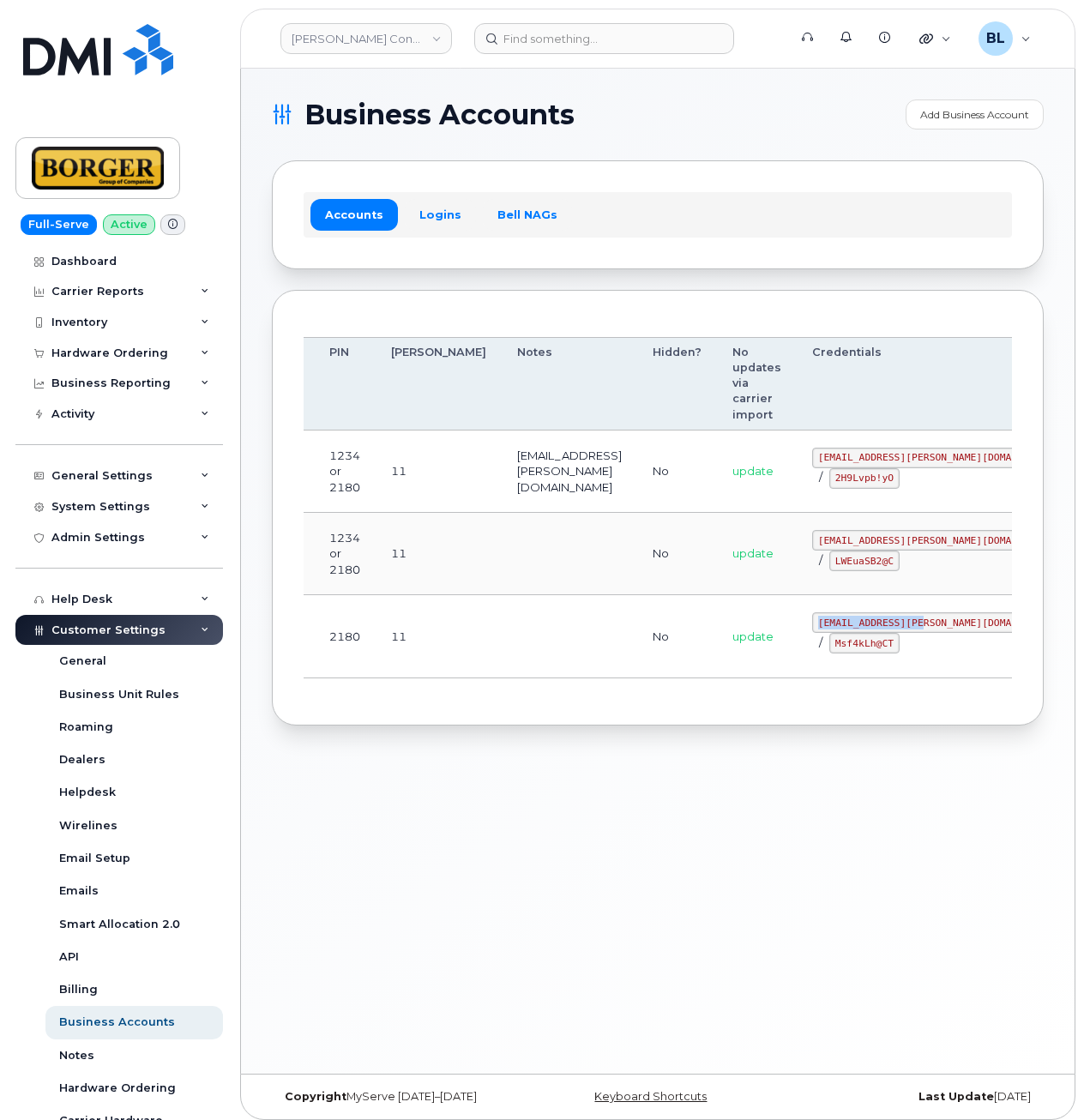
click at [855, 621] on code "corprick@borger.ca" at bounding box center [938, 623] width 252 height 21
copy code "corprick@borger.ca"
drag, startPoint x: 748, startPoint y: 635, endPoint x: 811, endPoint y: 653, distance: 65.5
click at [811, 653] on td "corprick@borger.ca / Msf4kLh@CT" at bounding box center [937, 636] width 283 height 82
copy code "Msf4kLh@CT"
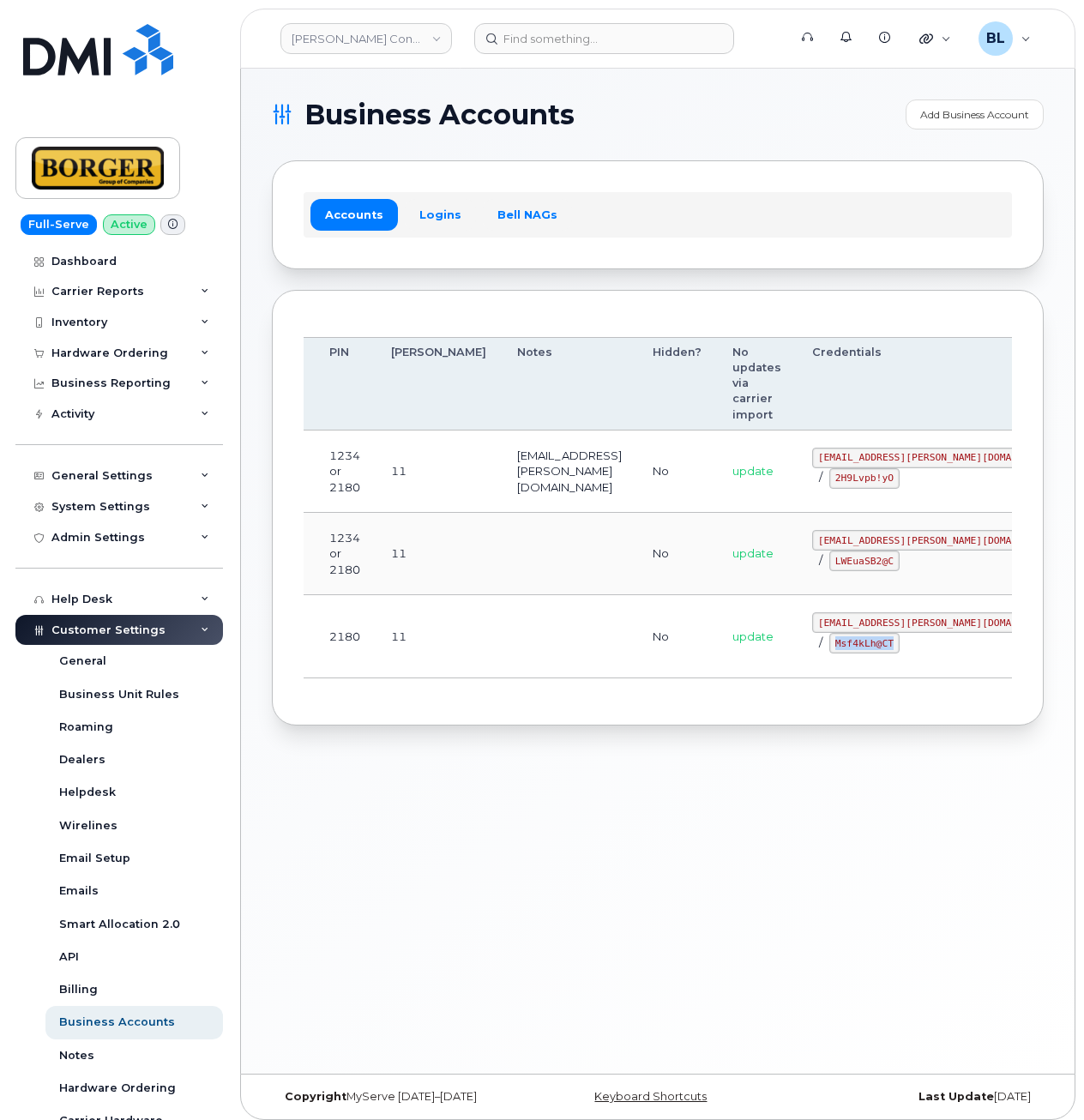
drag, startPoint x: 484, startPoint y: 823, endPoint x: 470, endPoint y: 457, distance: 366.3
click at [485, 804] on div "Business Accounts Add Business Account Accounts Logins Bell NAGs Order Account …" at bounding box center [657, 570] width 833 height 1004
drag, startPoint x: 752, startPoint y: 449, endPoint x: 868, endPoint y: 458, distance: 116.3
click at [868, 458] on code "ricksalmcal@borger.ca" at bounding box center [938, 458] width 252 height 21
copy code "ricksalmcal@borger.ca"
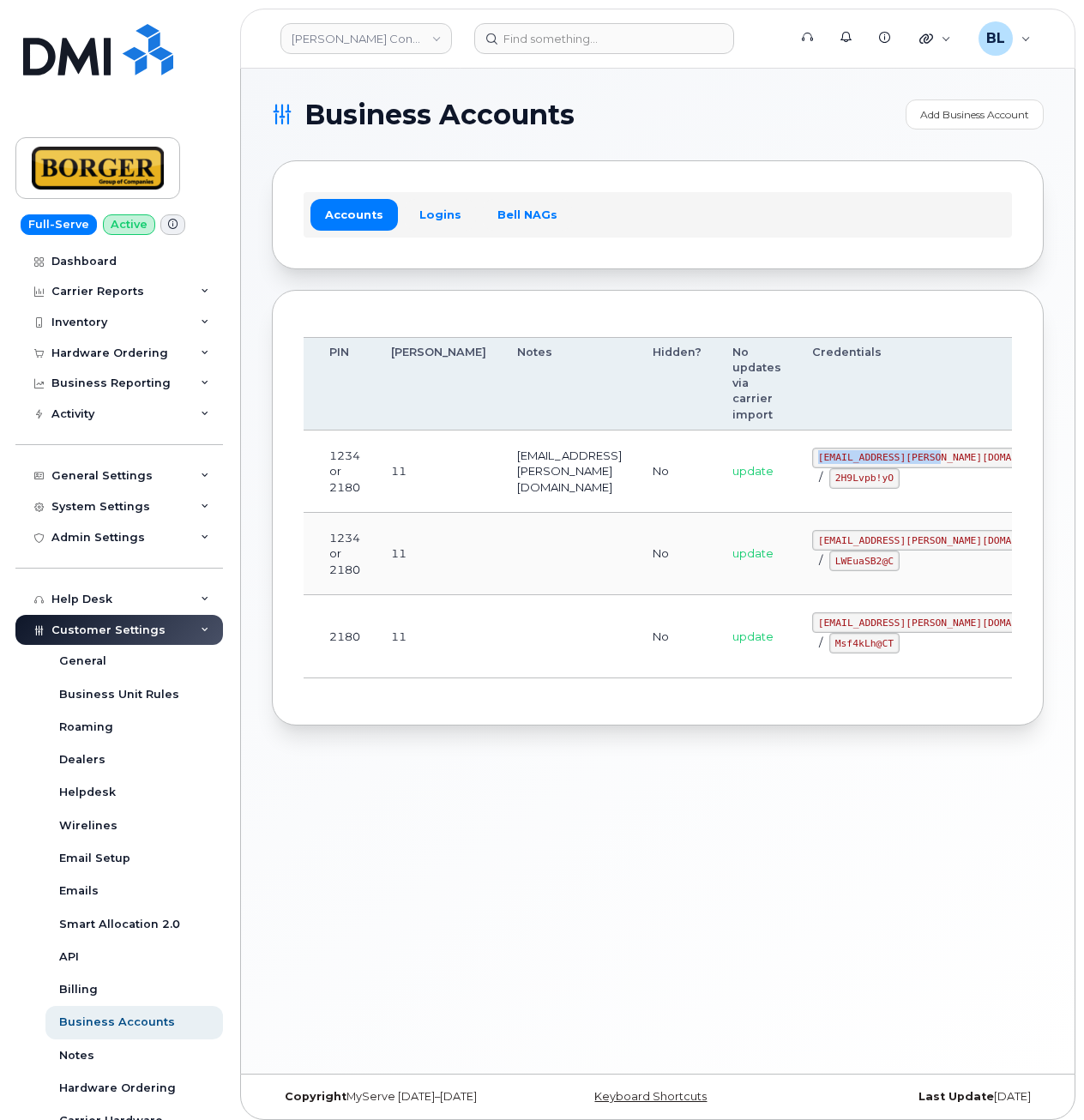
click at [479, 511] on tbody "100 25858125 Telus 1234 or 2180 11 ricksalmcal@borger.ca No update ricksalmcal@…" at bounding box center [580, 553] width 1198 height 247
click at [796, 481] on td "ricksalmcal@borger.ca / 2H9Lvpb!yO" at bounding box center [937, 471] width 283 height 82
drag, startPoint x: 746, startPoint y: 474, endPoint x: 817, endPoint y: 489, distance: 72.6
click at [817, 489] on td "ricksalmcal@borger.ca / 2H9Lvpb!yO" at bounding box center [937, 471] width 283 height 82
copy code "2H9Lvpb!yO"
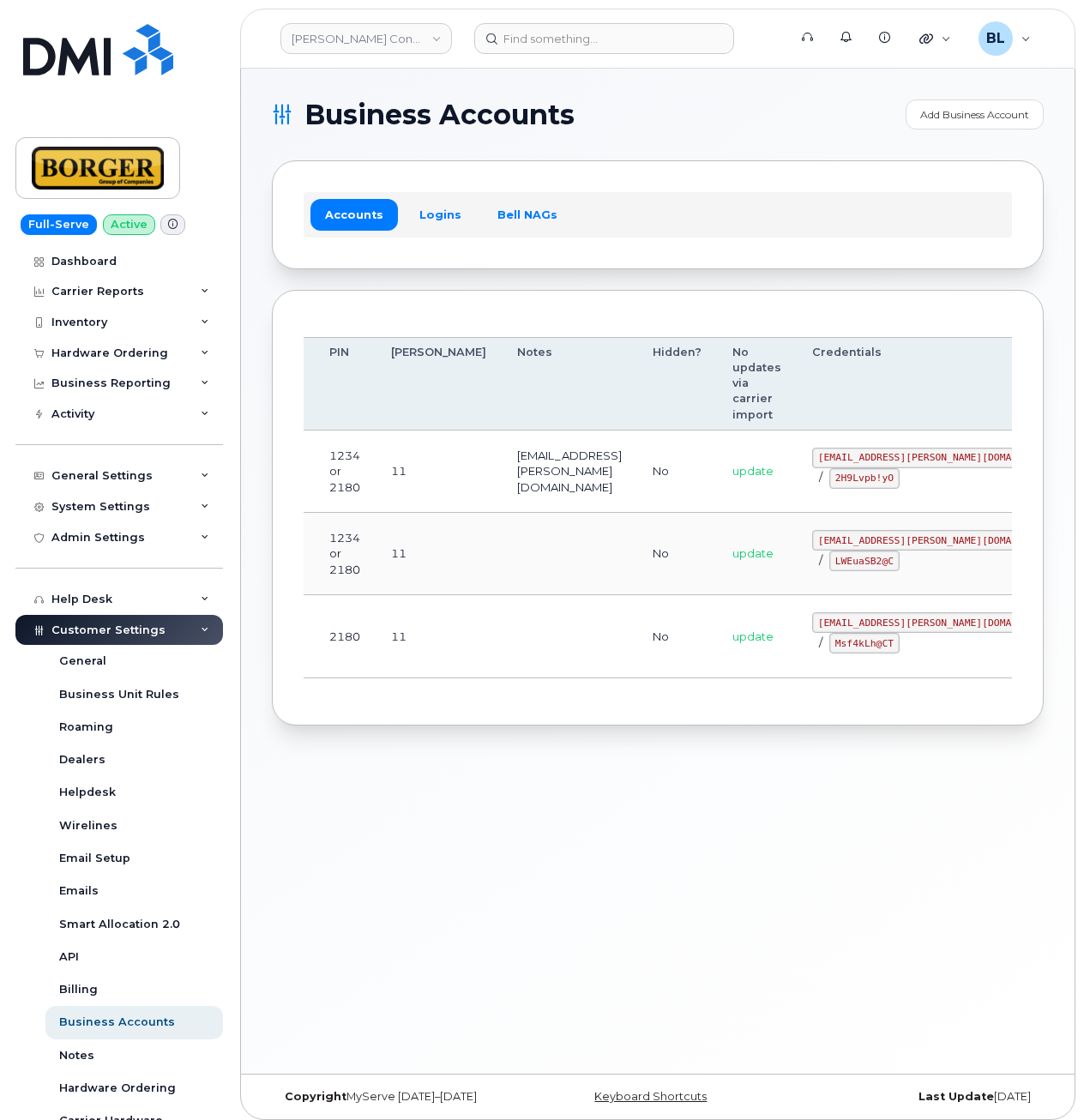
click at [513, 570] on td at bounding box center [569, 553] width 136 height 82
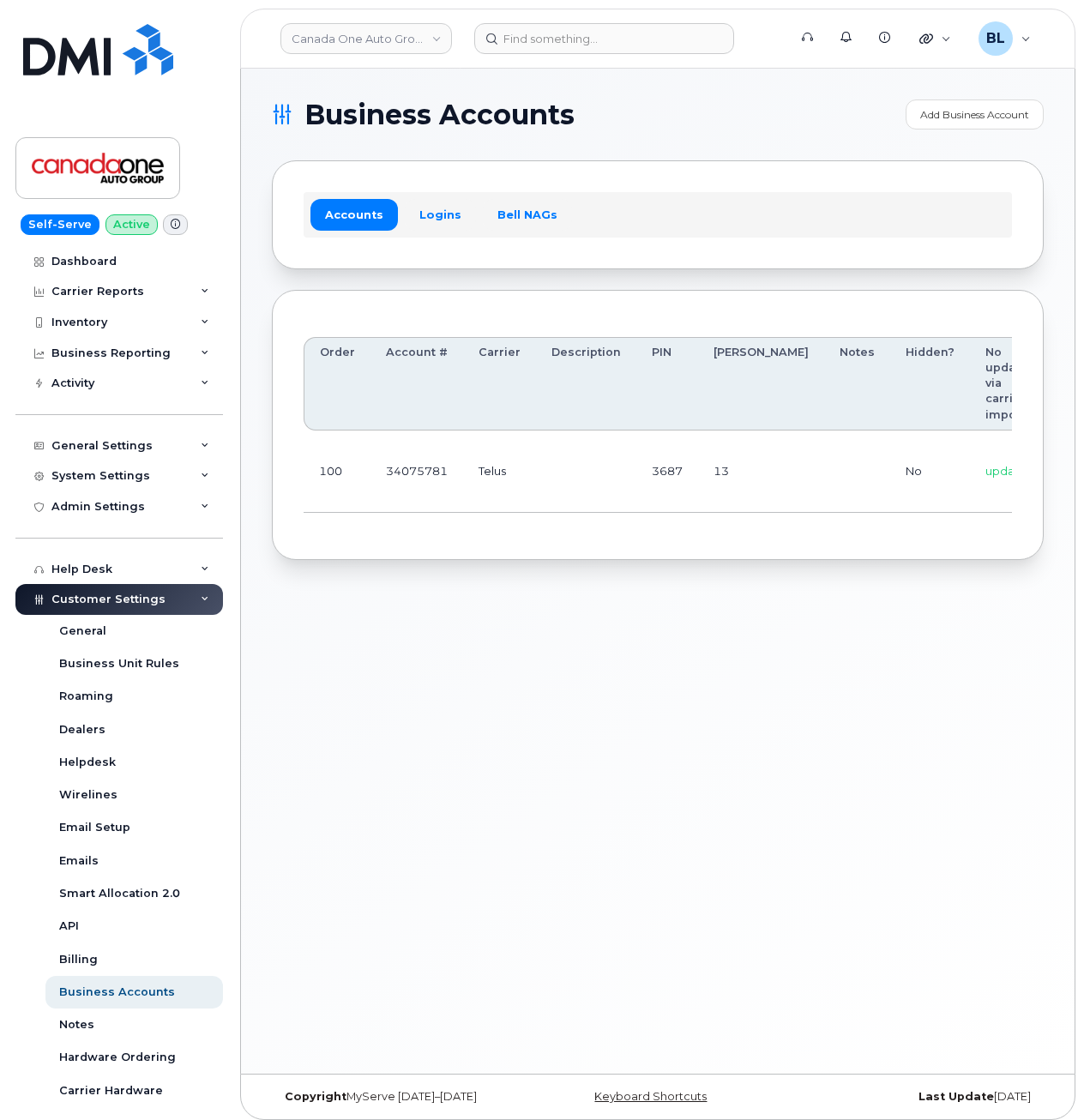
click at [588, 479] on td at bounding box center [586, 471] width 100 height 82
drag, startPoint x: 575, startPoint y: 479, endPoint x: 914, endPoint y: 447, distance: 340.5
drag, startPoint x: 813, startPoint y: 455, endPoint x: 894, endPoint y: 459, distance: 81.1
click at [895, 459] on code "coag@myserve.co" at bounding box center [983, 458] width 175 height 21
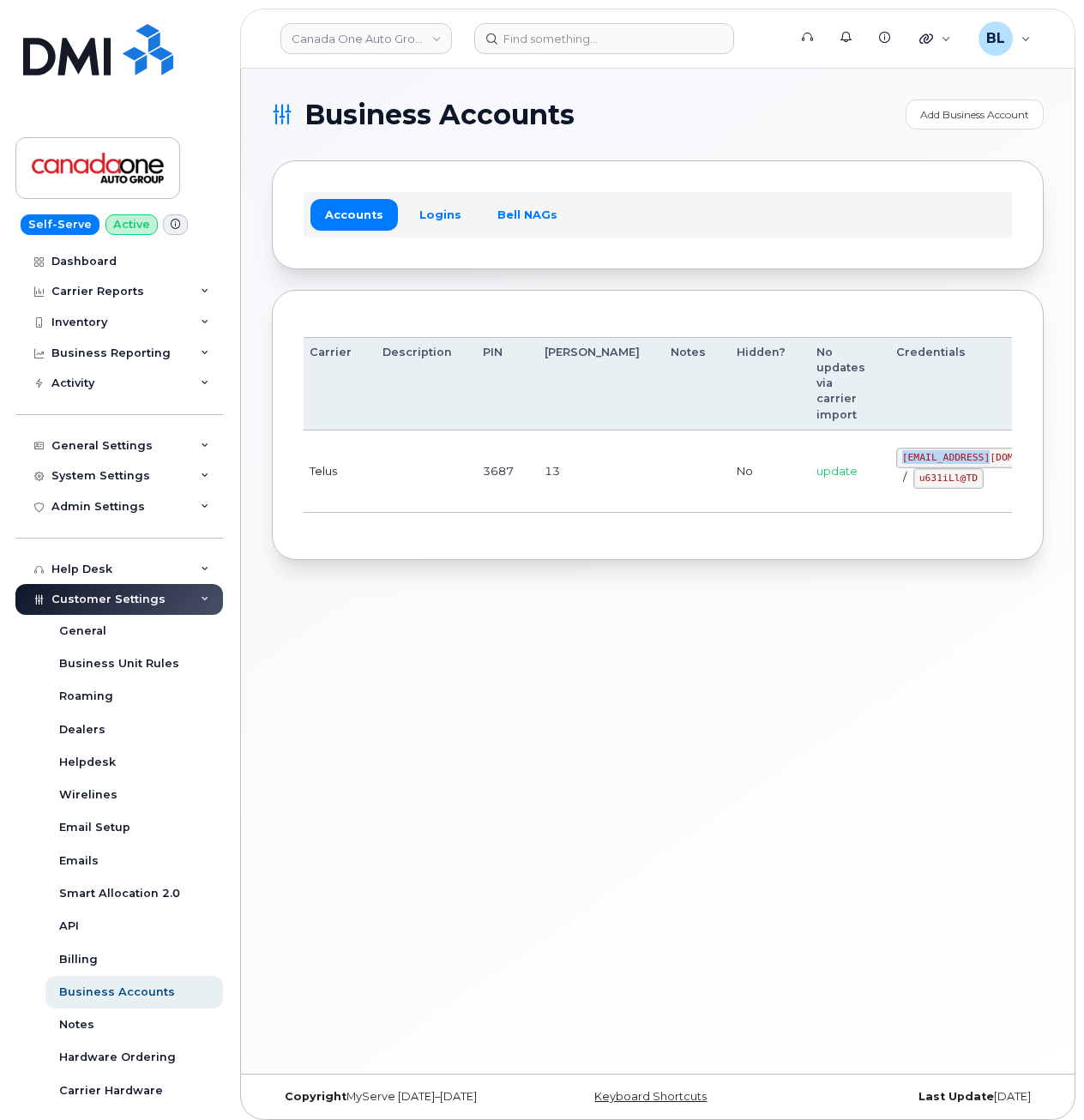
copy code "coag@myserve.co"
click at [537, 499] on td "13" at bounding box center [591, 471] width 126 height 82
drag, startPoint x: 823, startPoint y: 482, endPoint x: 886, endPoint y: 481, distance: 63.0
click at [912, 481] on code "u631iLl@TD" at bounding box center [948, 479] width 70 height 21
copy code "u631iLl@TD"
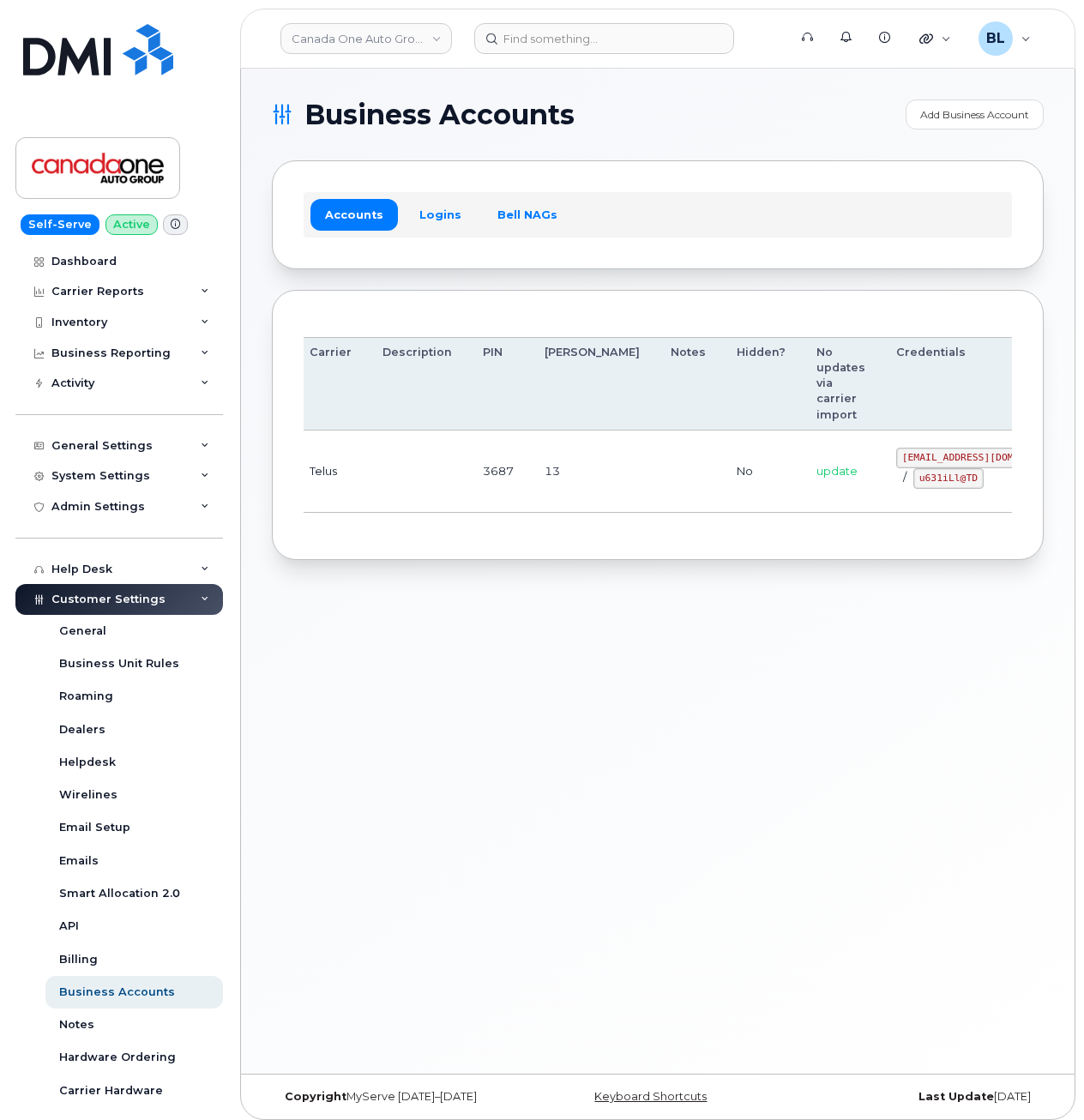
drag, startPoint x: 481, startPoint y: 574, endPoint x: 636, endPoint y: 0, distance: 594.6
click at [481, 570] on div "Business Accounts Add Business Account Accounts Logins Bell NAGs Order Account …" at bounding box center [657, 570] width 833 height 1004
drag, startPoint x: 811, startPoint y: 453, endPoint x: 895, endPoint y: 459, distance: 84.2
click at [895, 459] on code "coag@myserve.co" at bounding box center [983, 458] width 175 height 21
copy code "coag@myserve.co"
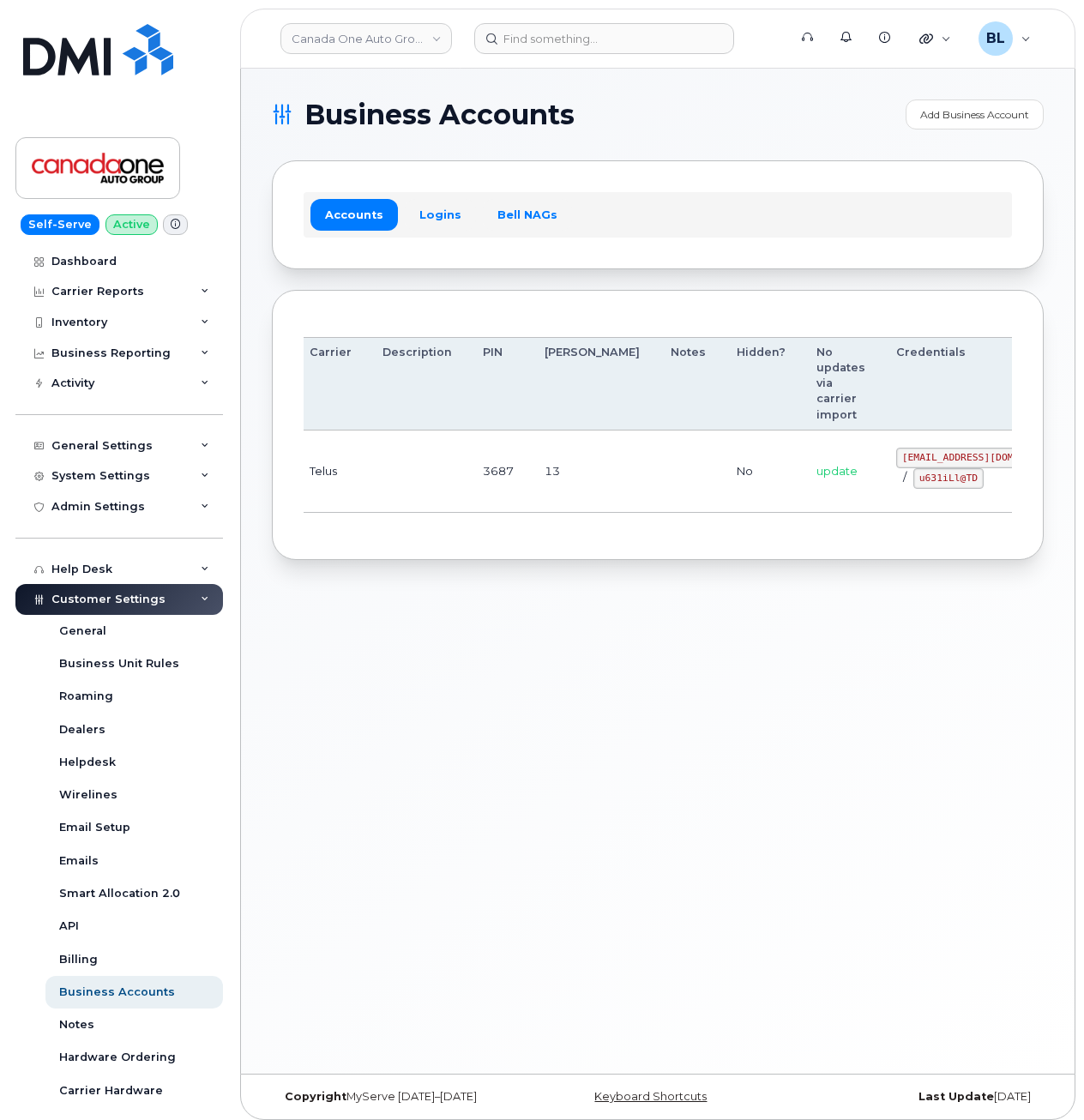
click at [655, 500] on td at bounding box center [688, 471] width 66 height 82
drag, startPoint x: 818, startPoint y: 477, endPoint x: 894, endPoint y: 485, distance: 76.4
click at [895, 485] on div "coag@myserve.co / u631iLl@TD" at bounding box center [983, 467] width 175 height 41
drag, startPoint x: 893, startPoint y: 485, endPoint x: 833, endPoint y: 481, distance: 60.1
click at [912, 481] on code "u631iLl@TD" at bounding box center [948, 479] width 70 height 21
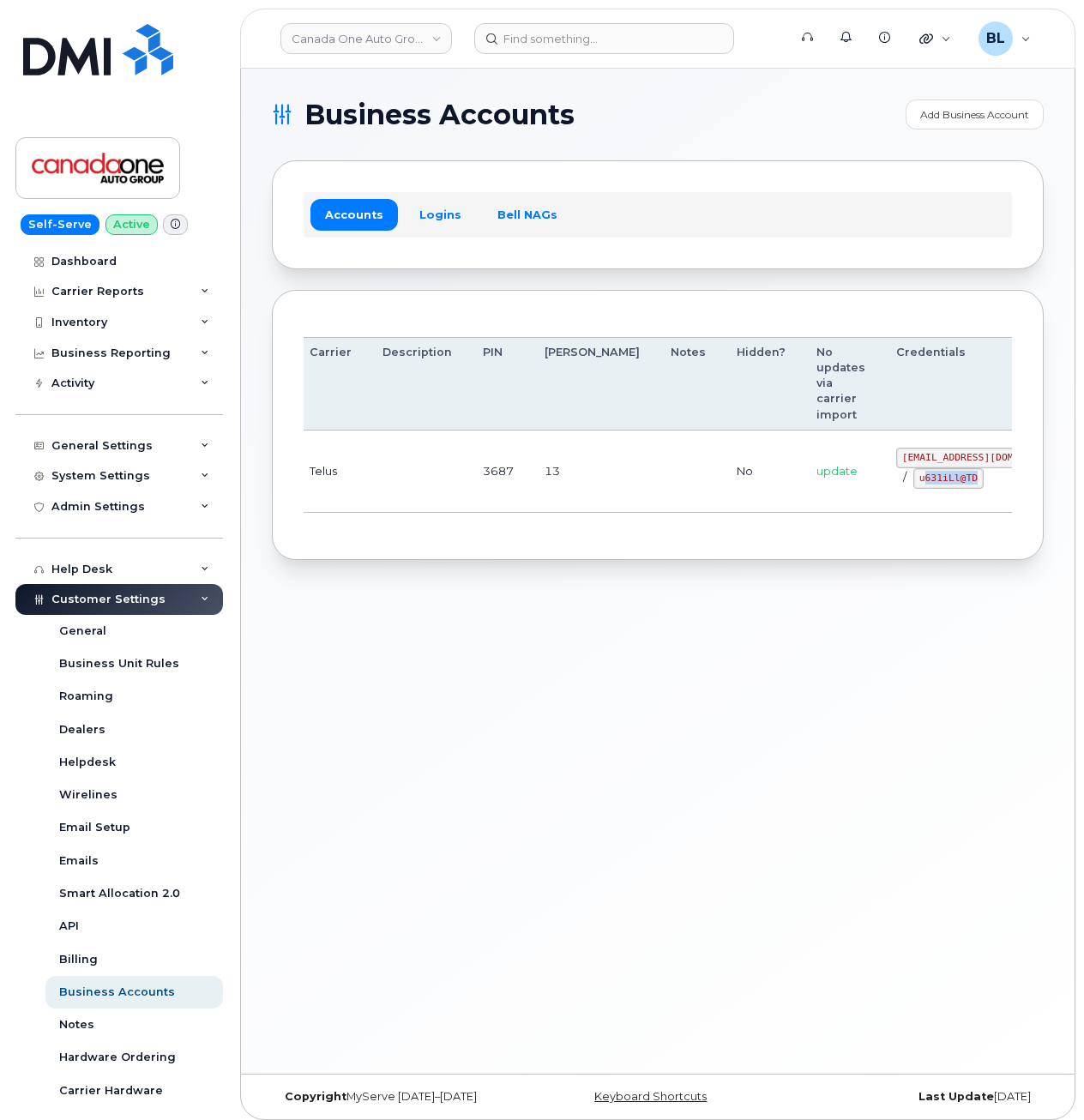
drag, startPoint x: 833, startPoint y: 481, endPoint x: 890, endPoint y: 481, distance: 57.0
click at [895, 481] on div "coag@myserve.co / u631iLl@TD" at bounding box center [983, 467] width 175 height 41
drag, startPoint x: 890, startPoint y: 481, endPoint x: 866, endPoint y: 481, distance: 24.0
click at [912, 481] on code "u631iLl@TD" at bounding box center [948, 479] width 70 height 21
click at [912, 479] on code "u631iLl@TD" at bounding box center [948, 479] width 70 height 21
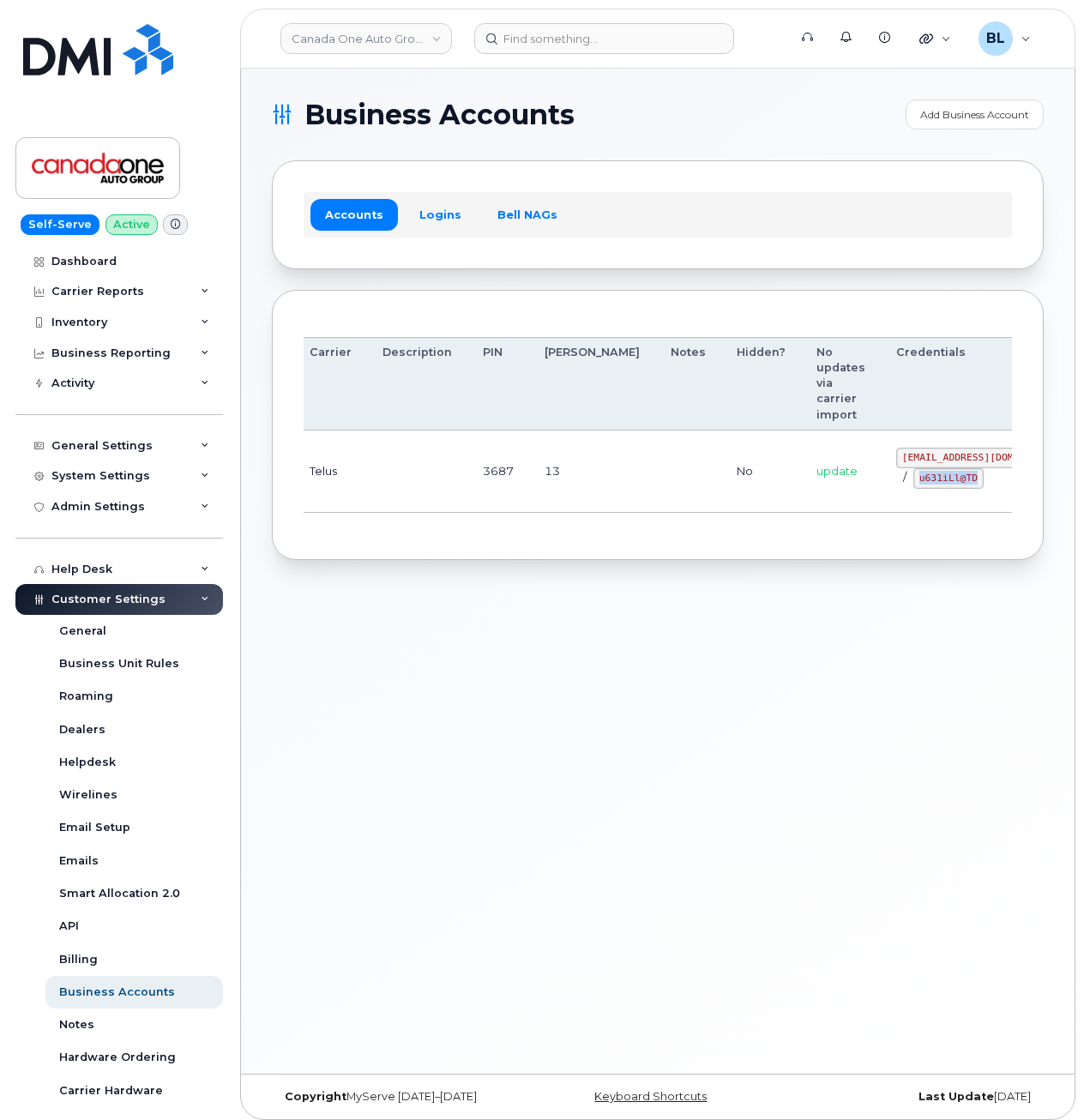
drag, startPoint x: 828, startPoint y: 478, endPoint x: 887, endPoint y: 485, distance: 59.4
click at [912, 485] on code "u631iLl@TD" at bounding box center [948, 479] width 70 height 21
copy code "u631iLl@TD"
click at [551, 679] on div "Business Accounts Add Business Account Accounts Logins Bell NAGs Order Account …" at bounding box center [657, 570] width 833 height 1004
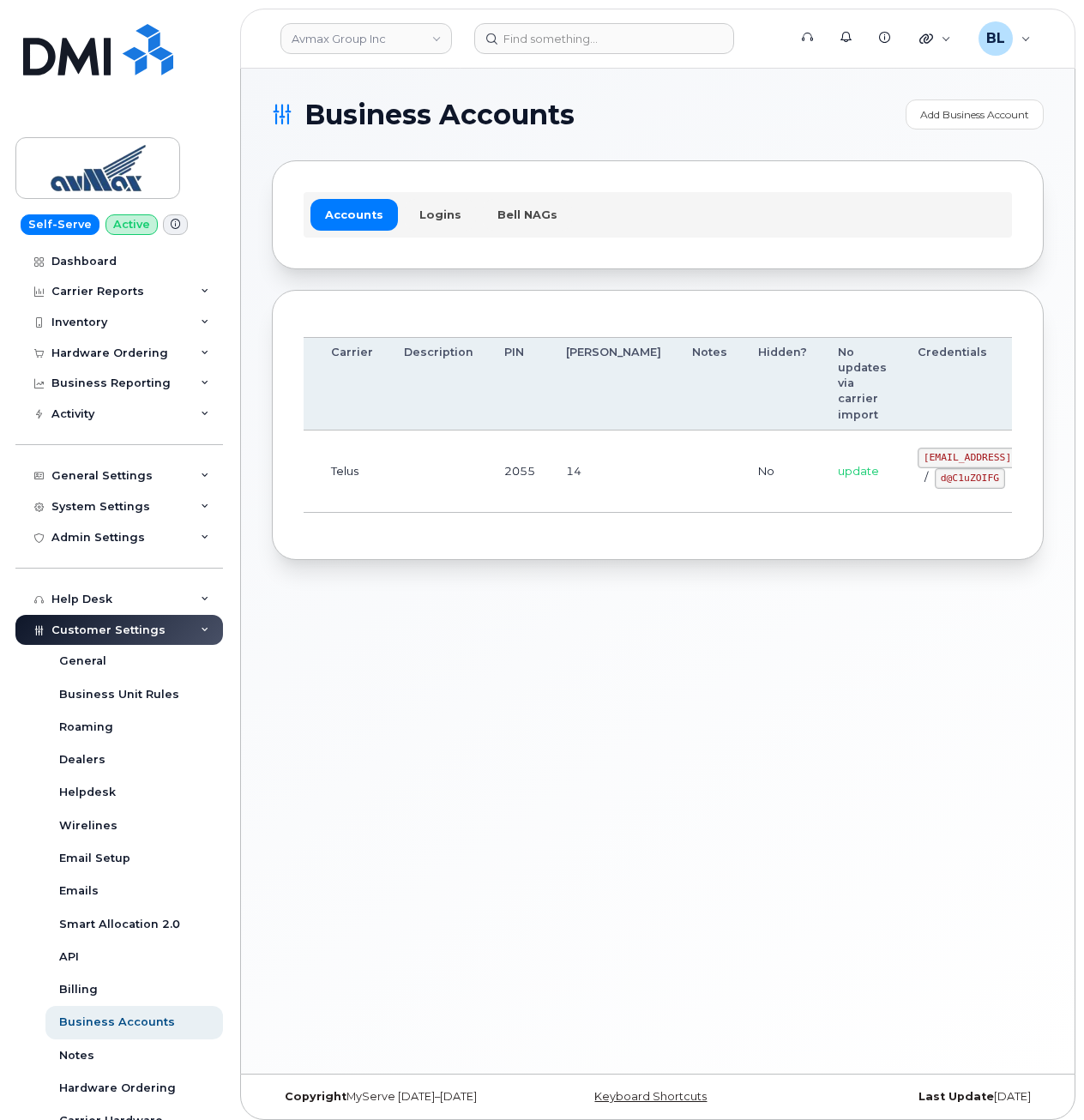
drag, startPoint x: 576, startPoint y: 461, endPoint x: 851, endPoint y: 478, distance: 275.5
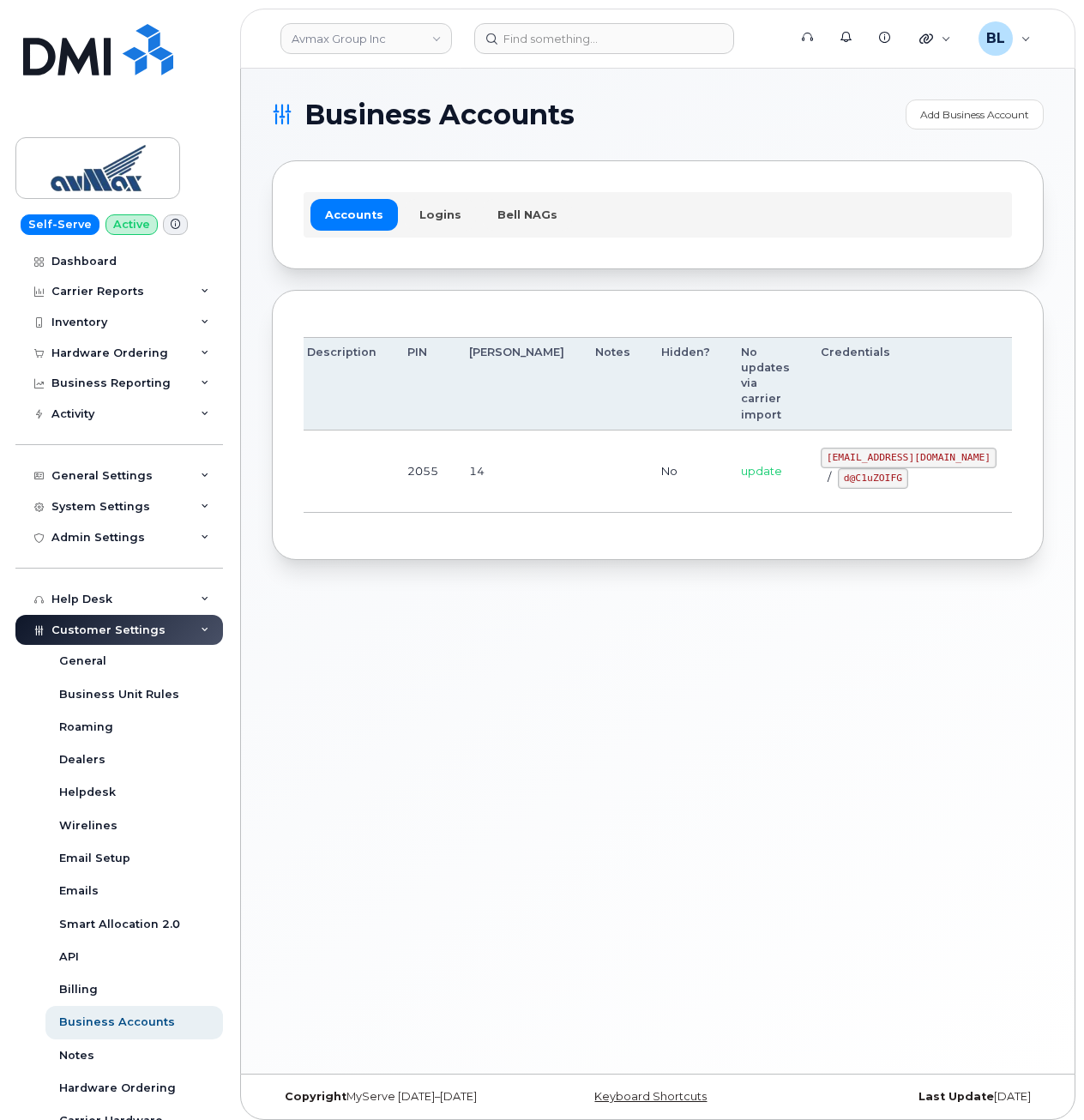
drag, startPoint x: 736, startPoint y: 456, endPoint x: 894, endPoint y: 458, distance: 158.0
click at [894, 458] on code "pinecliff@simplexmobility.com" at bounding box center [908, 458] width 175 height 21
copy code "pinecliff@simplexmobility.com"
click at [805, 497] on td "pinecliff@simplexmobility.com / d@C1uZOIFG" at bounding box center [909, 471] width 207 height 82
drag, startPoint x: 749, startPoint y: 481, endPoint x: 817, endPoint y: 489, distance: 68.5
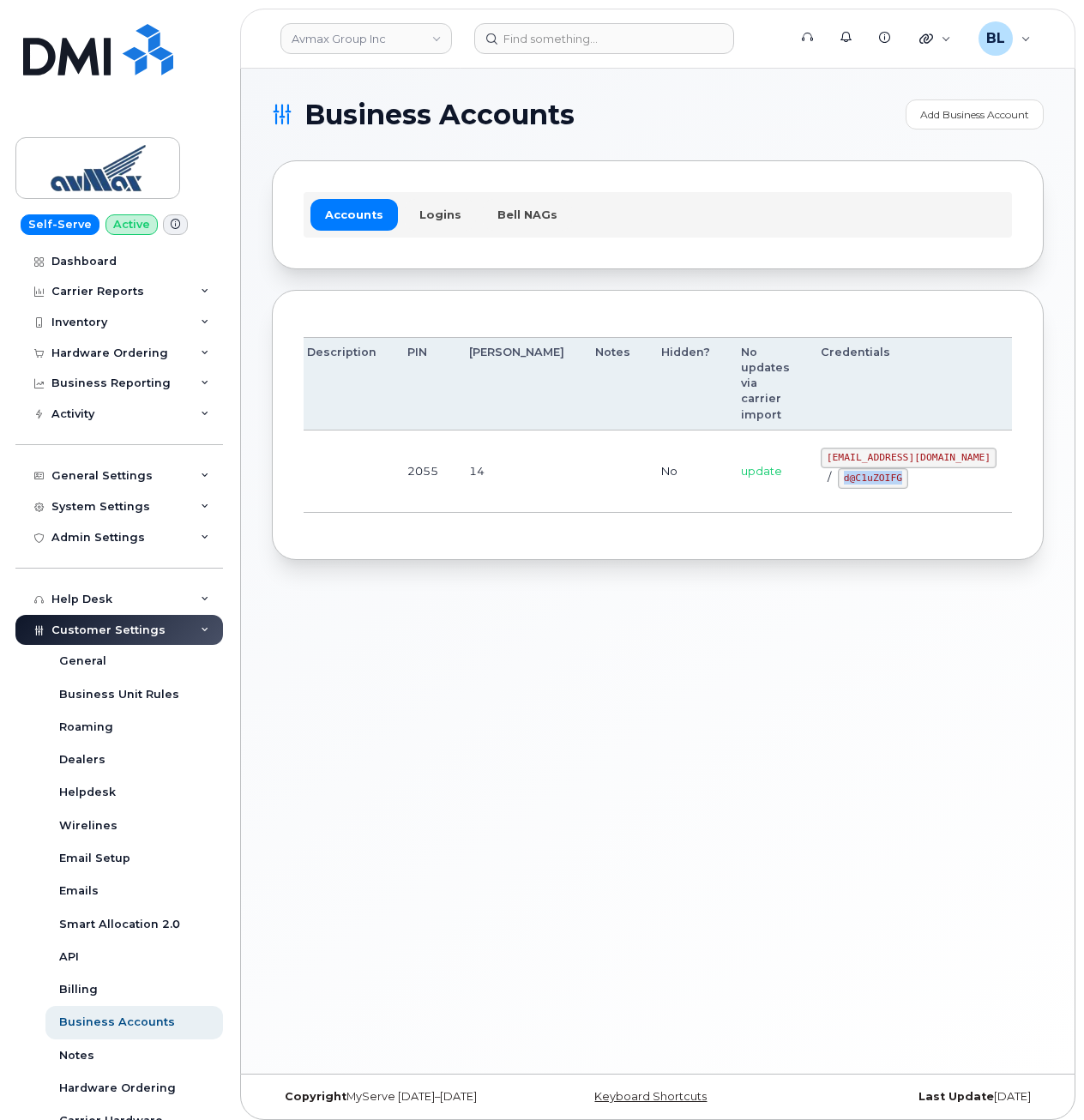
click at [817, 489] on td "pinecliff@simplexmobility.com / d@C1uZOIFG" at bounding box center [909, 471] width 207 height 82
copy code "d@C1uZOIFG"
click at [527, 665] on div "Business Accounts Add Business Account Accounts Logins Bell NAGs Order Account …" at bounding box center [657, 570] width 833 height 1004
drag, startPoint x: 679, startPoint y: 472, endPoint x: 698, endPoint y: 471, distance: 19.0
drag, startPoint x: 751, startPoint y: 459, endPoint x: 894, endPoint y: 463, distance: 143.1
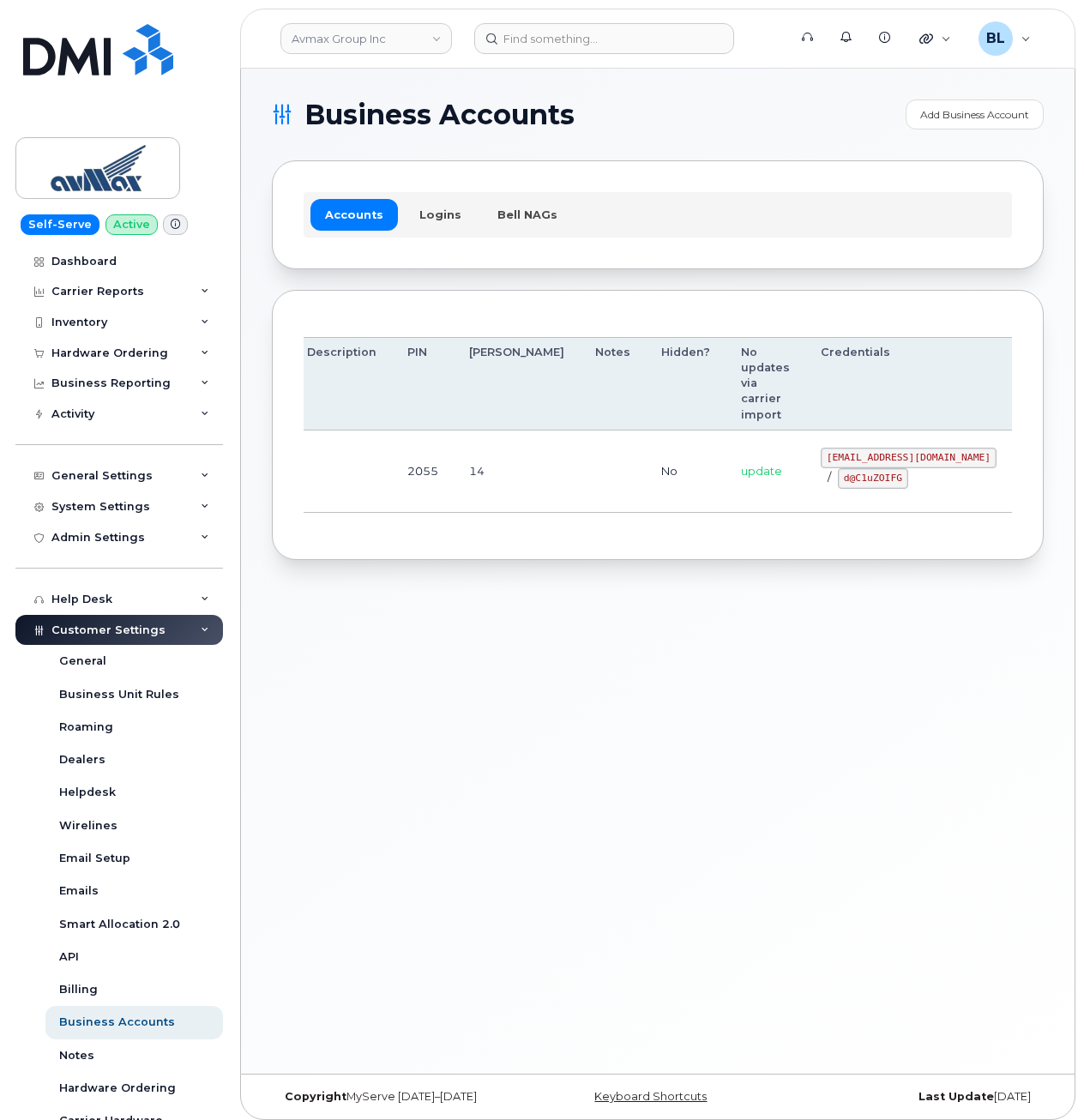
click at [894, 463] on code "pinecliff@simplexmobility.com" at bounding box center [908, 458] width 175 height 21
copy code "pinecliff@simplexmobility.com"
drag, startPoint x: 757, startPoint y: 484, endPoint x: 820, endPoint y: 483, distance: 63.0
click at [821, 483] on div "pinecliff@simplexmobility.com / d@C1uZOIFG" at bounding box center [908, 467] width 175 height 41
copy code "d@C1uZOIFG"
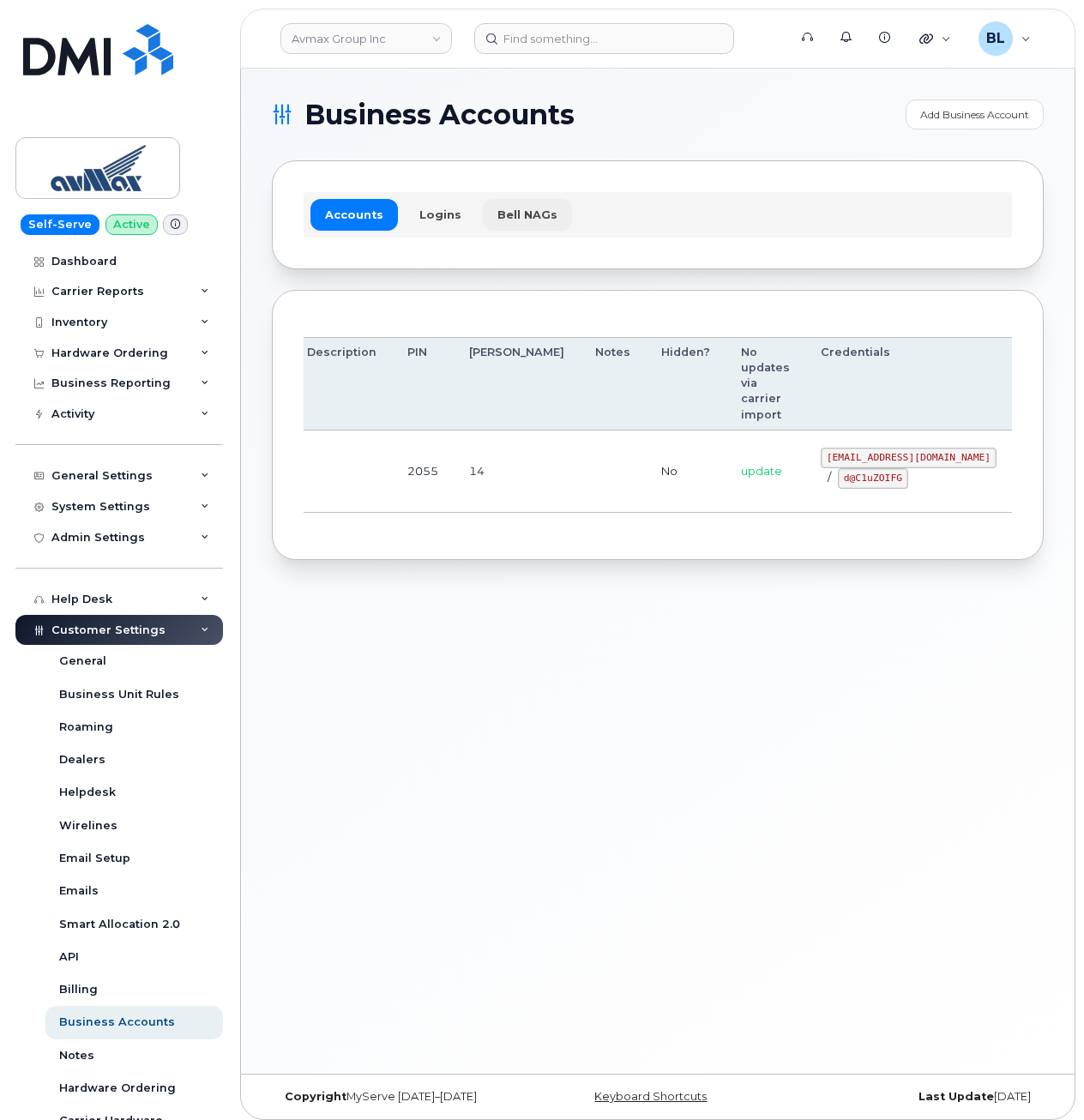
drag, startPoint x: 643, startPoint y: 894, endPoint x: 539, endPoint y: 221, distance: 681.0
click at [580, 695] on div "Business Accounts Add Business Account Accounts Logins Bell NAGs Order Account …" at bounding box center [657, 570] width 833 height 1004
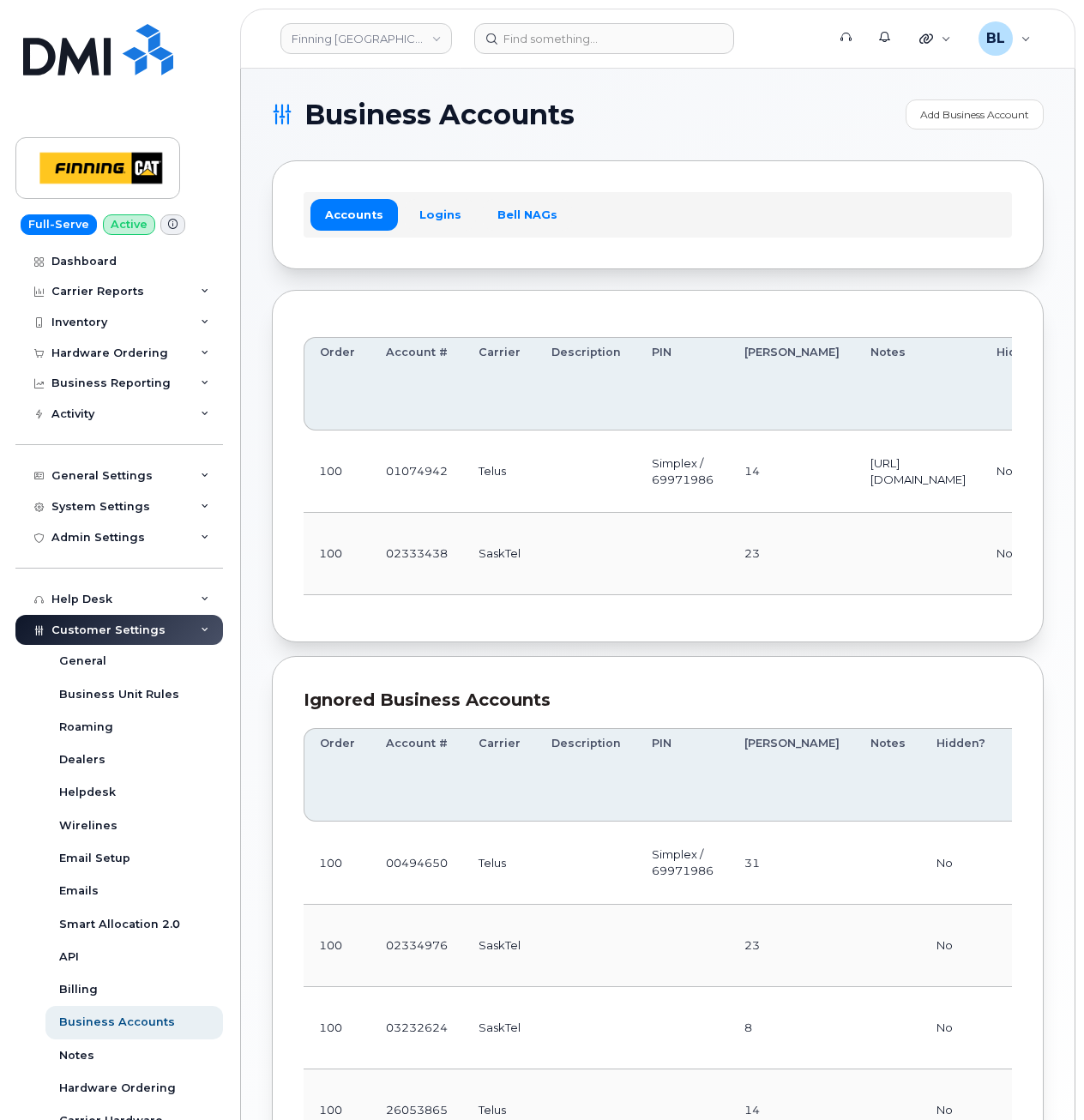
click at [337, 498] on td "100" at bounding box center [336, 471] width 67 height 82
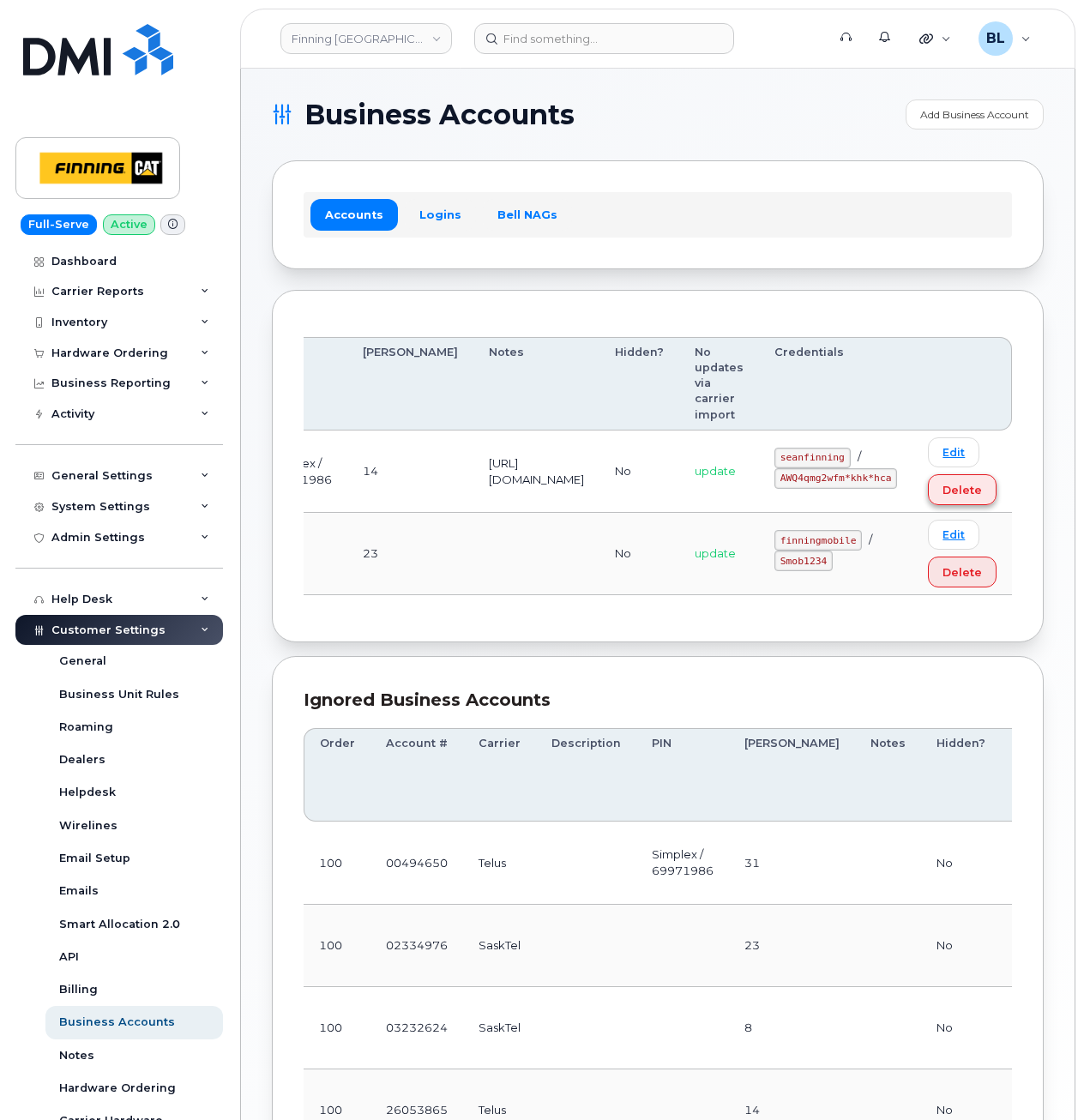
drag, startPoint x: 464, startPoint y: 501, endPoint x: 970, endPoint y: 499, distance: 506.0
drag, startPoint x: 787, startPoint y: 458, endPoint x: 856, endPoint y: 460, distance: 69.0
click at [850, 460] on code "seanfinning" at bounding box center [812, 458] width 77 height 21
copy code "seanfinning"
drag, startPoint x: 448, startPoint y: 516, endPoint x: 488, endPoint y: 513, distance: 40.1
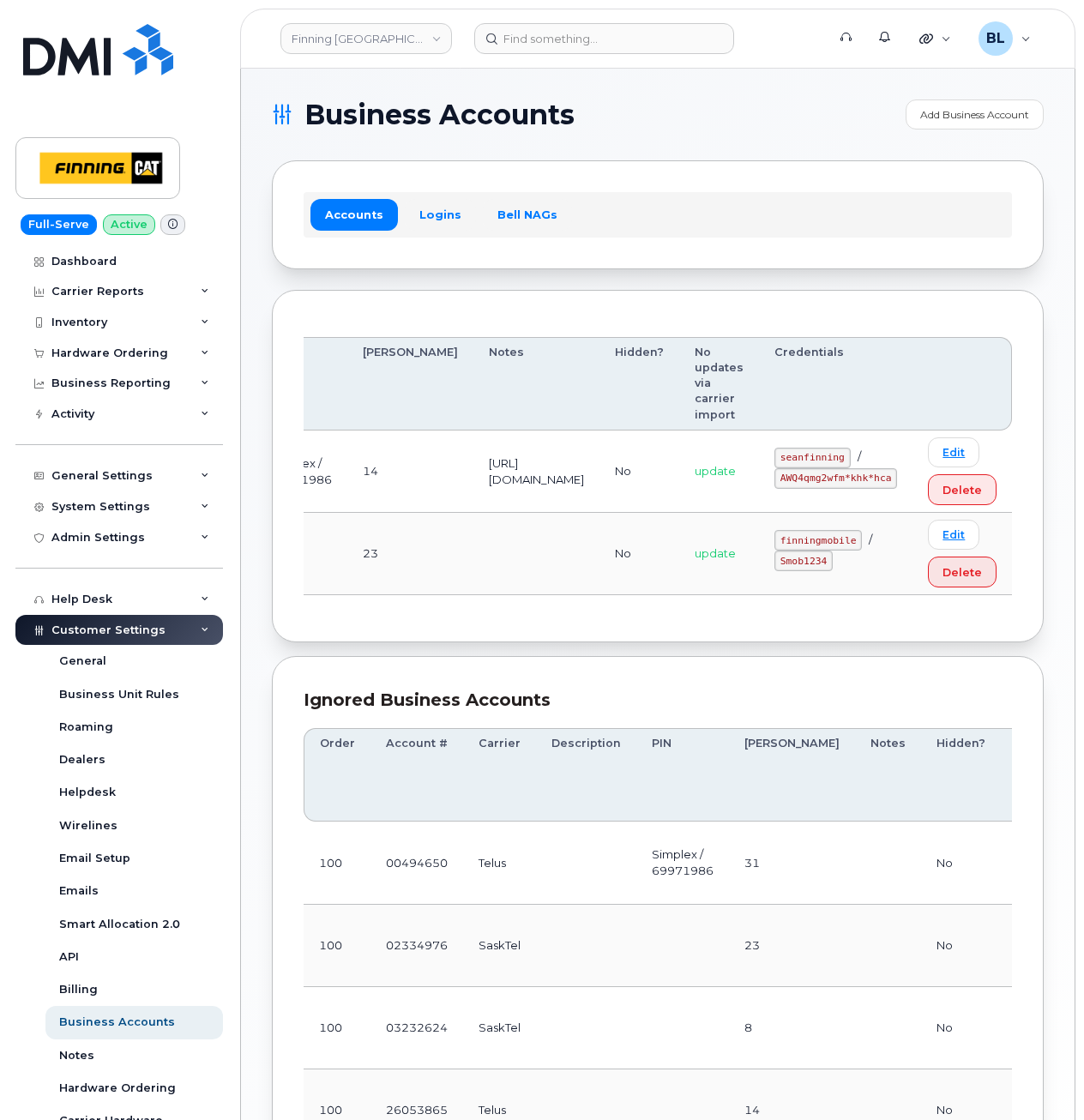
click at [473, 514] on td at bounding box center [535, 553] width 126 height 82
drag, startPoint x: 790, startPoint y: 478, endPoint x: 898, endPoint y: 477, distance: 108.0
click at [896, 477] on code "AWQ4qmg2wfm*khk*hca" at bounding box center [835, 479] width 122 height 21
copy code "AWQ4qmg2wfm*khk*hca"
click at [473, 533] on td at bounding box center [535, 553] width 126 height 82
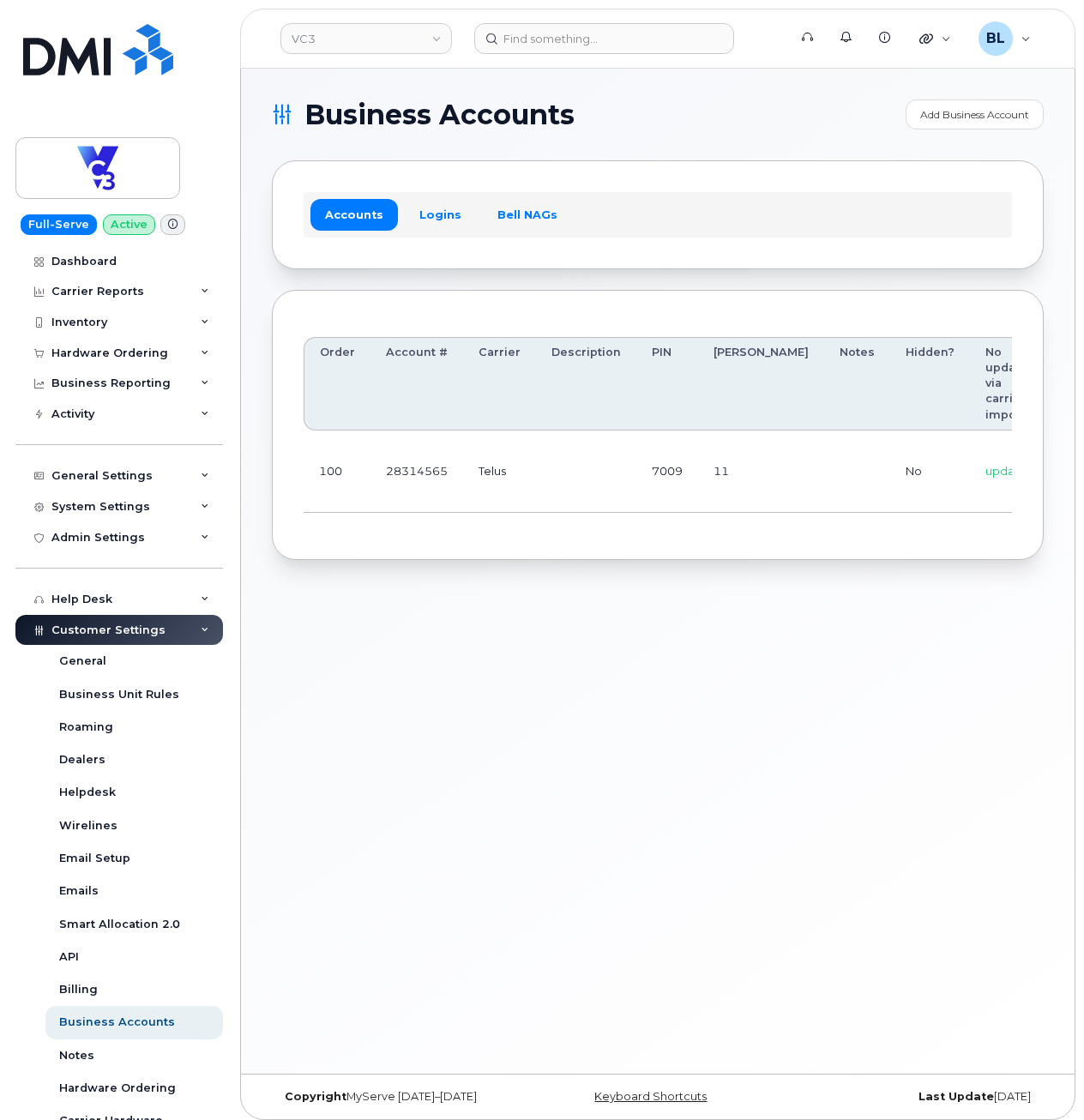
scroll to position [0, 190]
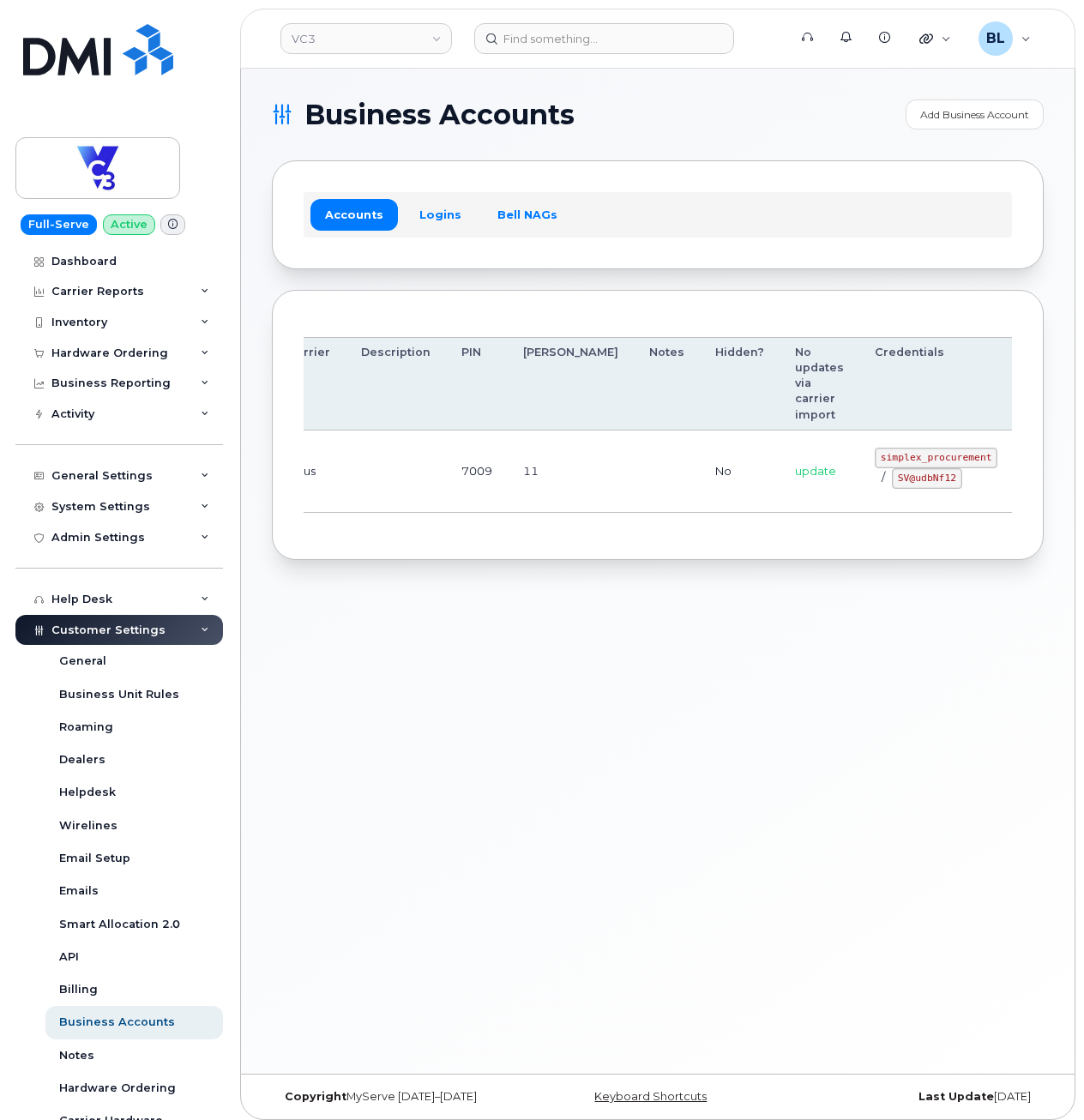
drag, startPoint x: 584, startPoint y: 428, endPoint x: 949, endPoint y: 464, distance: 366.8
drag, startPoint x: 786, startPoint y: 454, endPoint x: 894, endPoint y: 458, distance: 108.1
click at [894, 458] on code "simplex_procurement" at bounding box center [935, 458] width 122 height 21
copy code "simplex_procurement"
drag, startPoint x: 801, startPoint y: 473, endPoint x: 866, endPoint y: 485, distance: 66.1
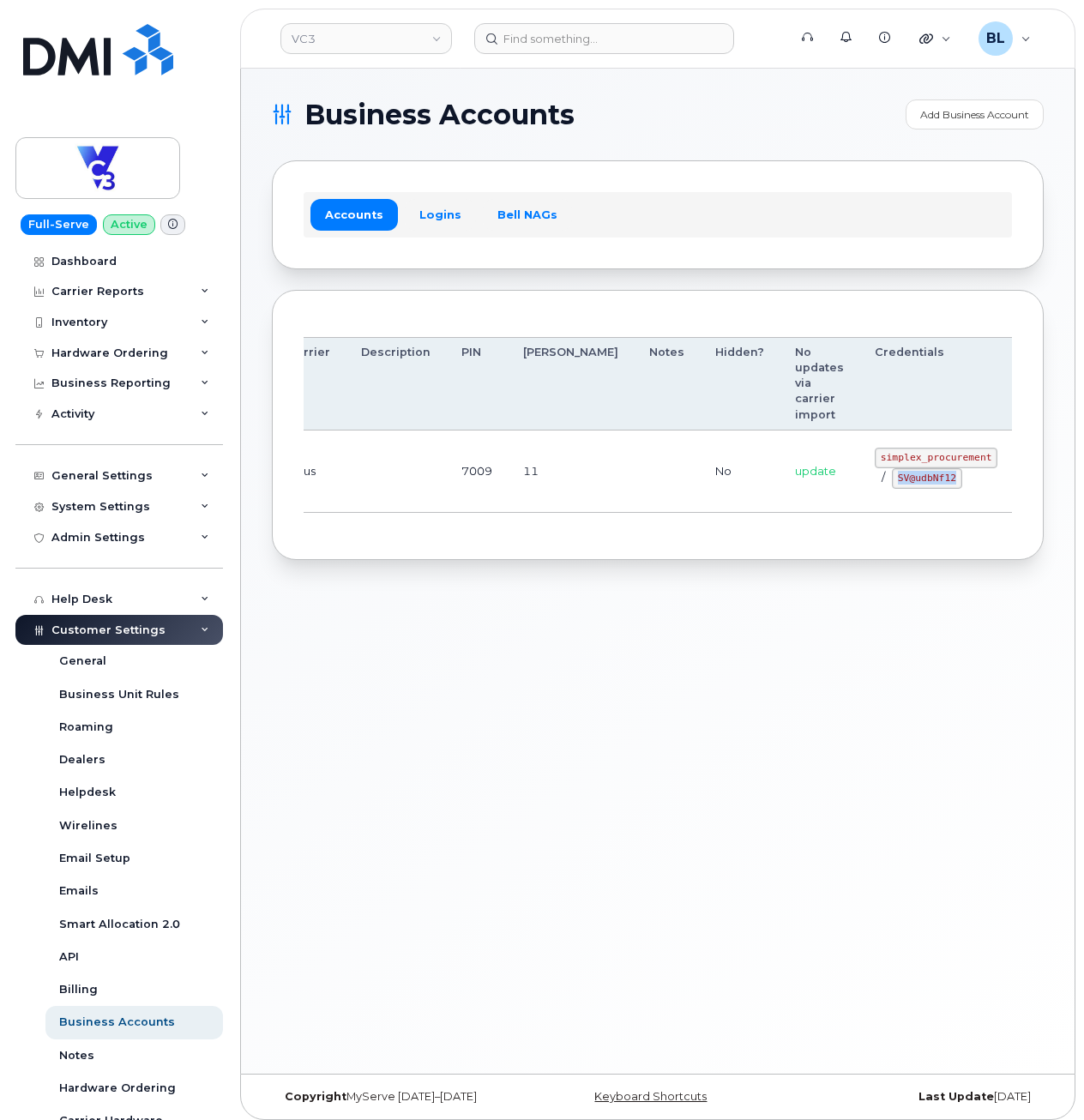
click at [875, 485] on div "simplex_procurement / SV@udbNf12" at bounding box center [935, 467] width 122 height 41
copy code "SV@udbNf12"
click at [500, 671] on div "Business Accounts Add Business Account Accounts Logins Bell NAGs Order Account …" at bounding box center [657, 570] width 833 height 1004
